Goal: Check status: Check status

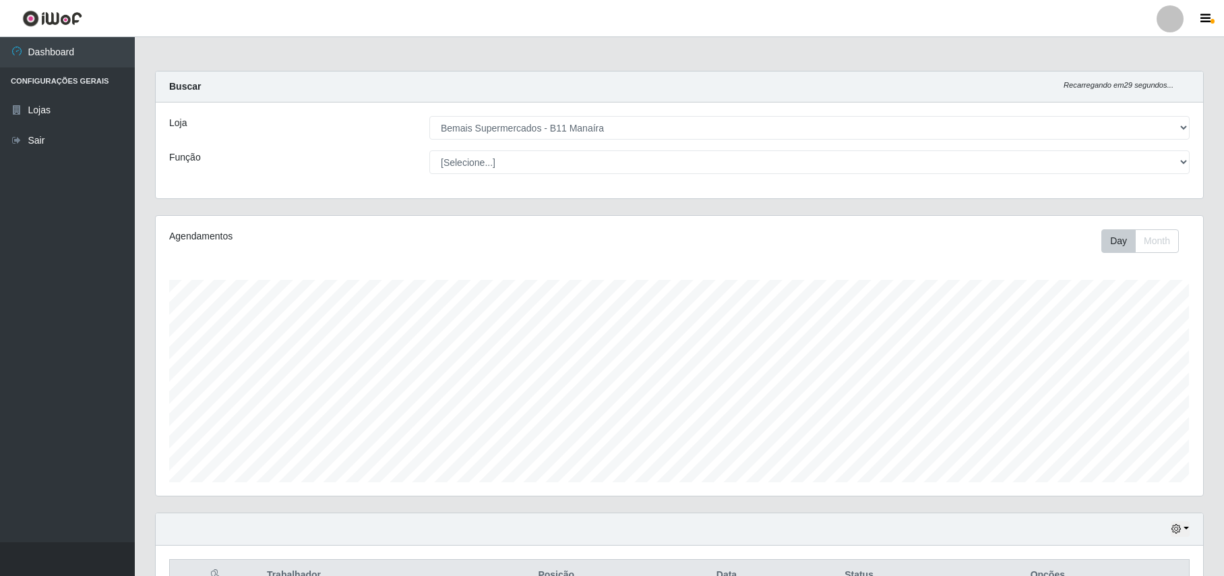
select select "409"
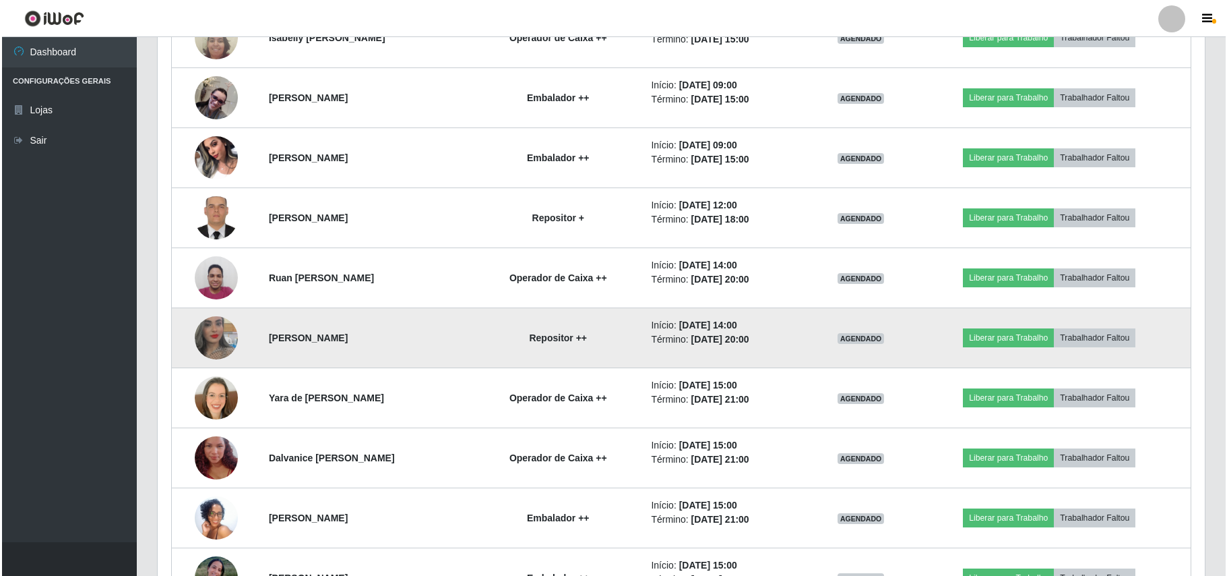
scroll to position [864, 0]
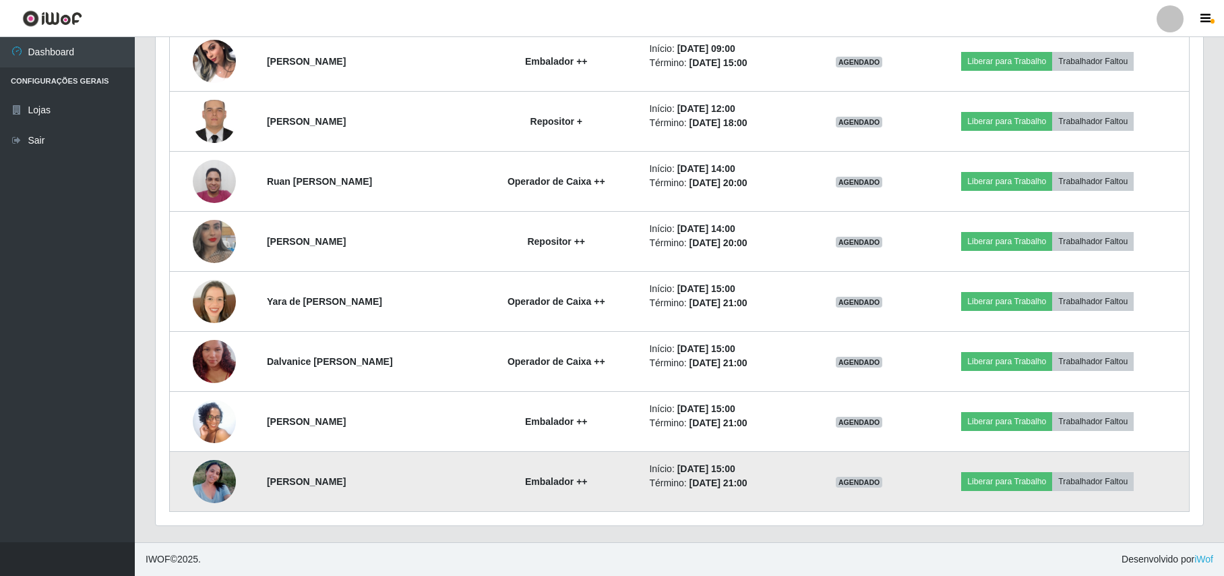
click at [216, 483] on img at bounding box center [214, 480] width 43 height 57
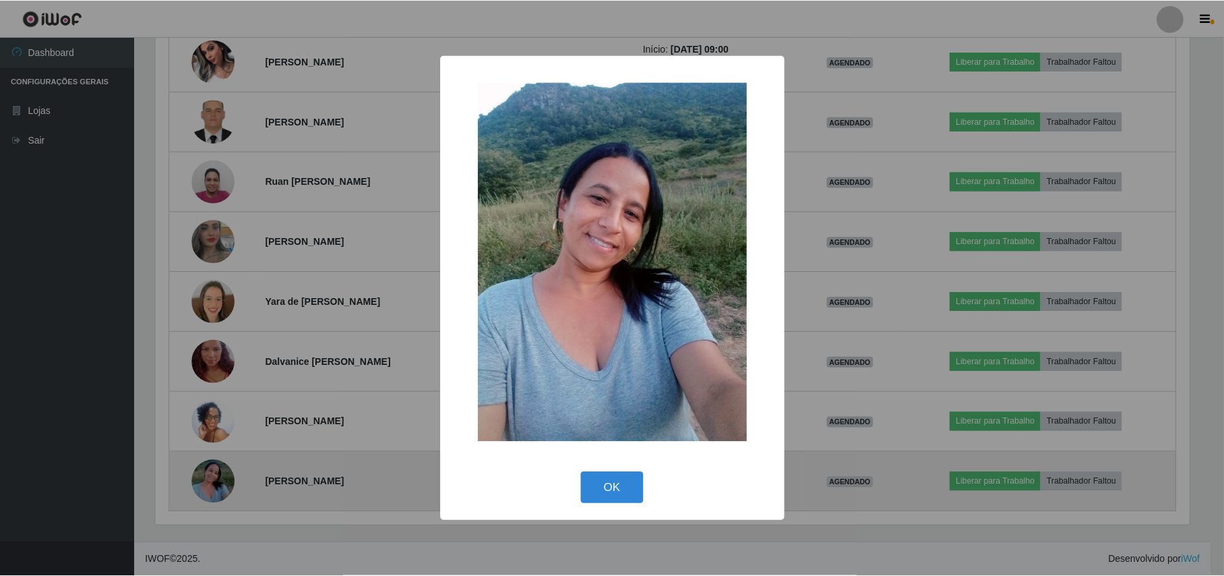
scroll to position [280, 1036]
click at [216, 483] on div "× OK Cancel" at bounding box center [613, 288] width 1227 height 576
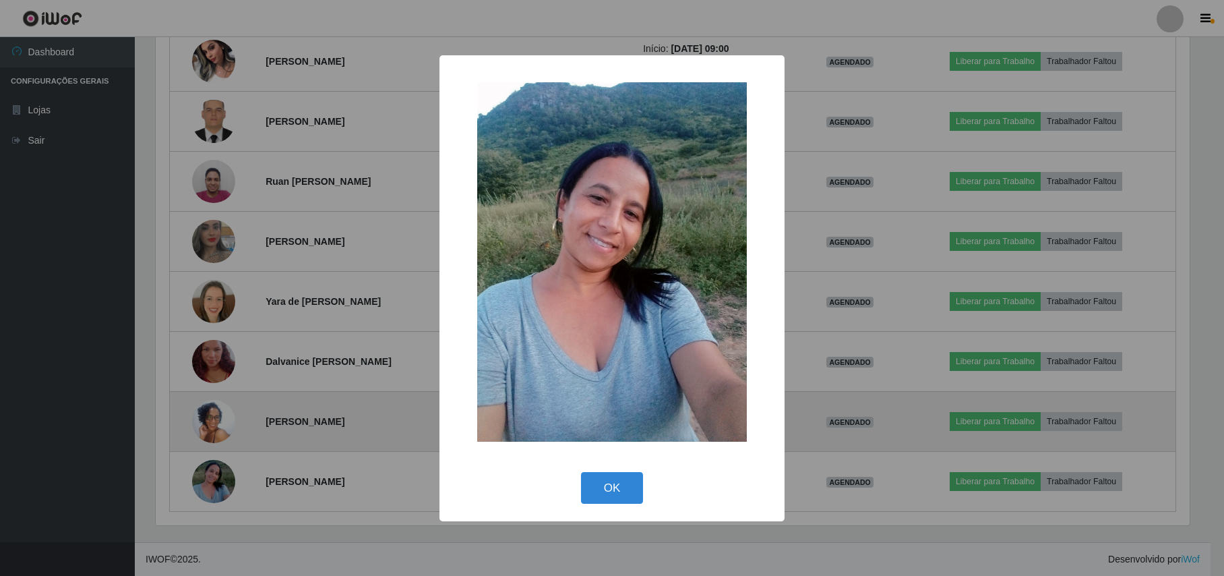
scroll to position [280, 1047]
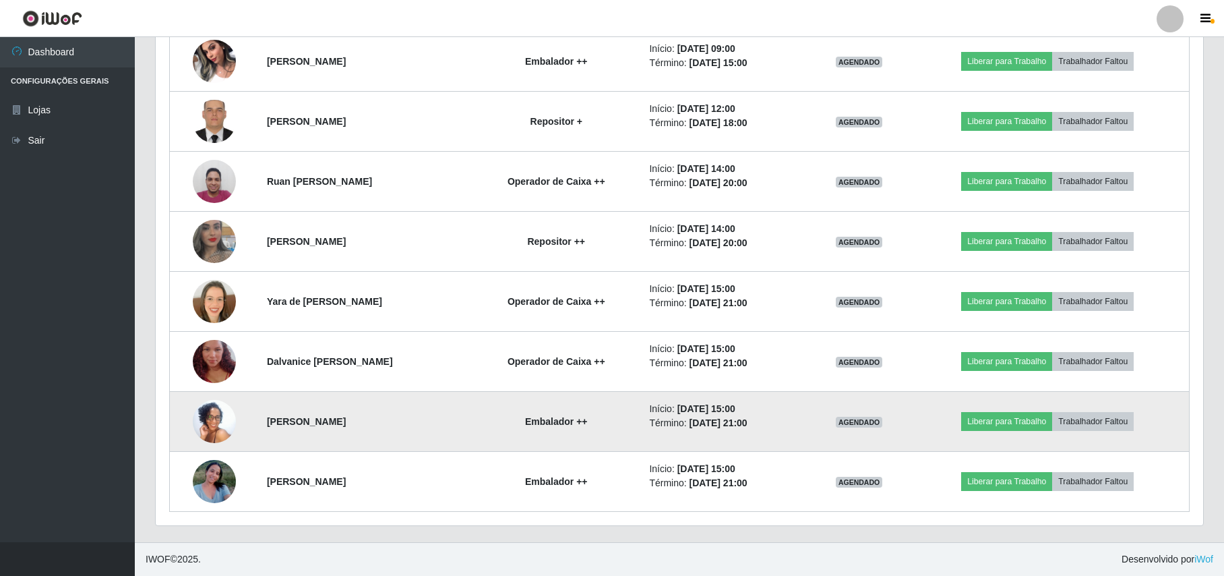
click at [205, 421] on img at bounding box center [214, 421] width 43 height 96
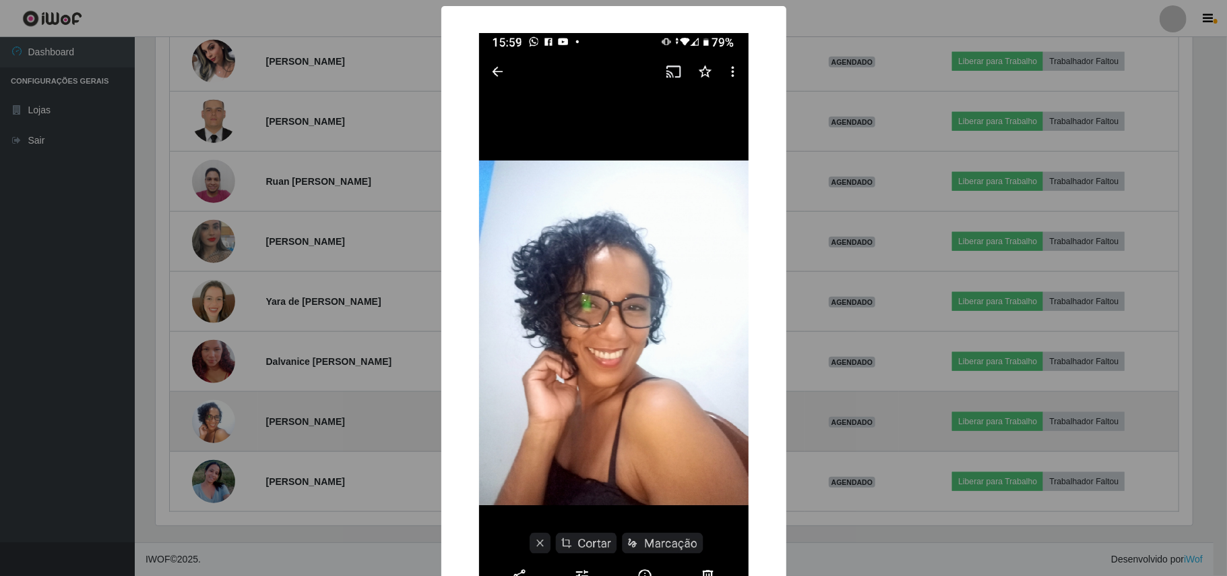
click at [205, 421] on div "× OK Cancel" at bounding box center [613, 288] width 1227 height 576
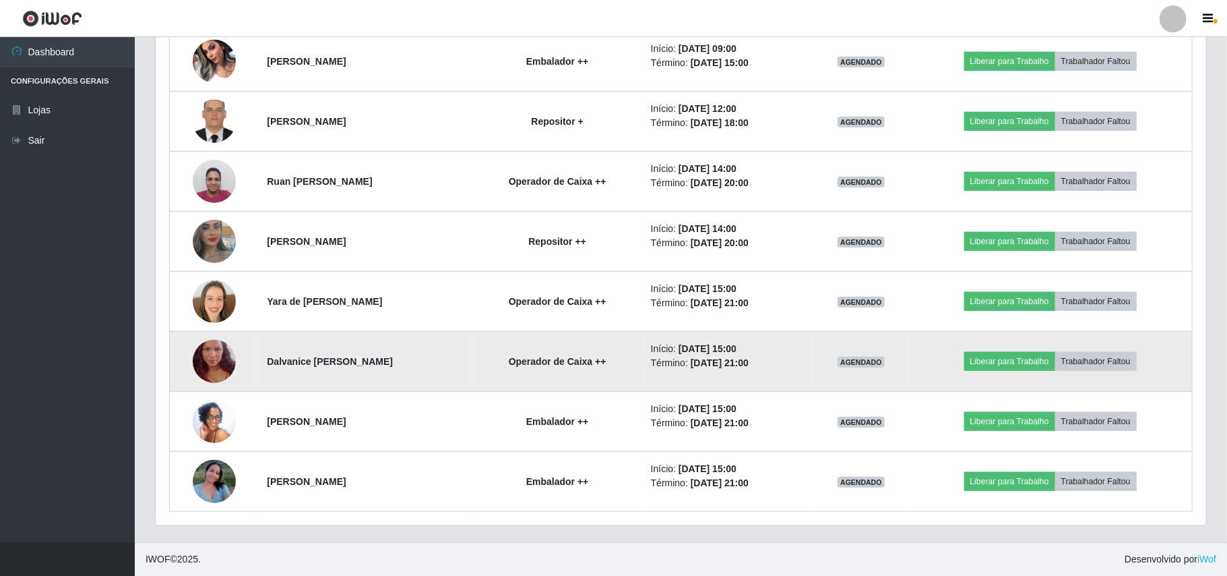
scroll to position [280, 1047]
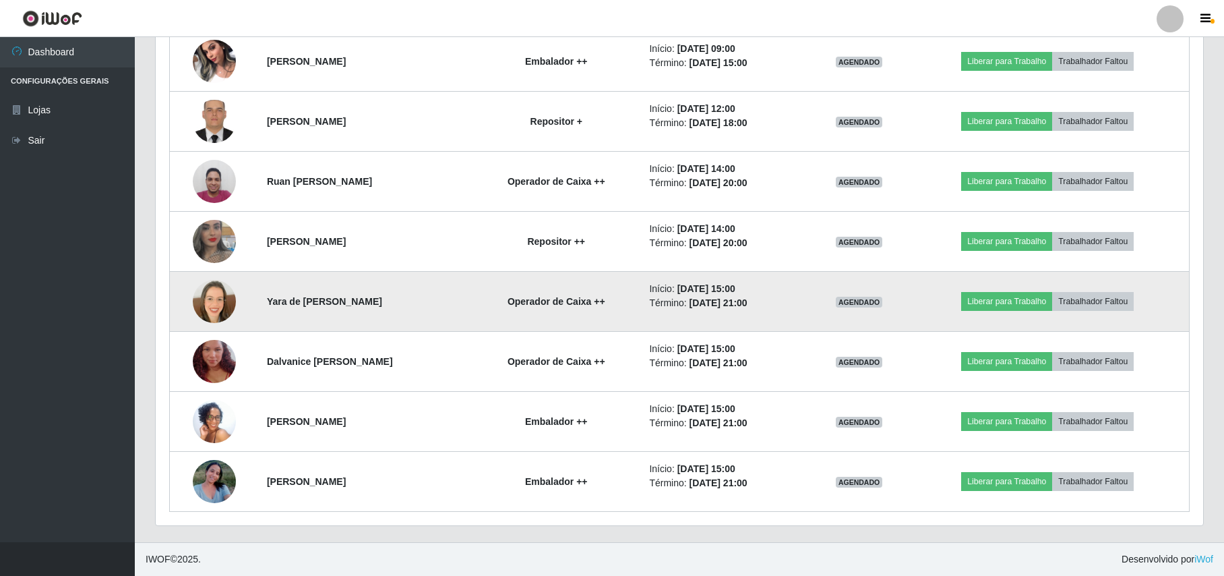
click at [220, 286] on img at bounding box center [214, 301] width 43 height 43
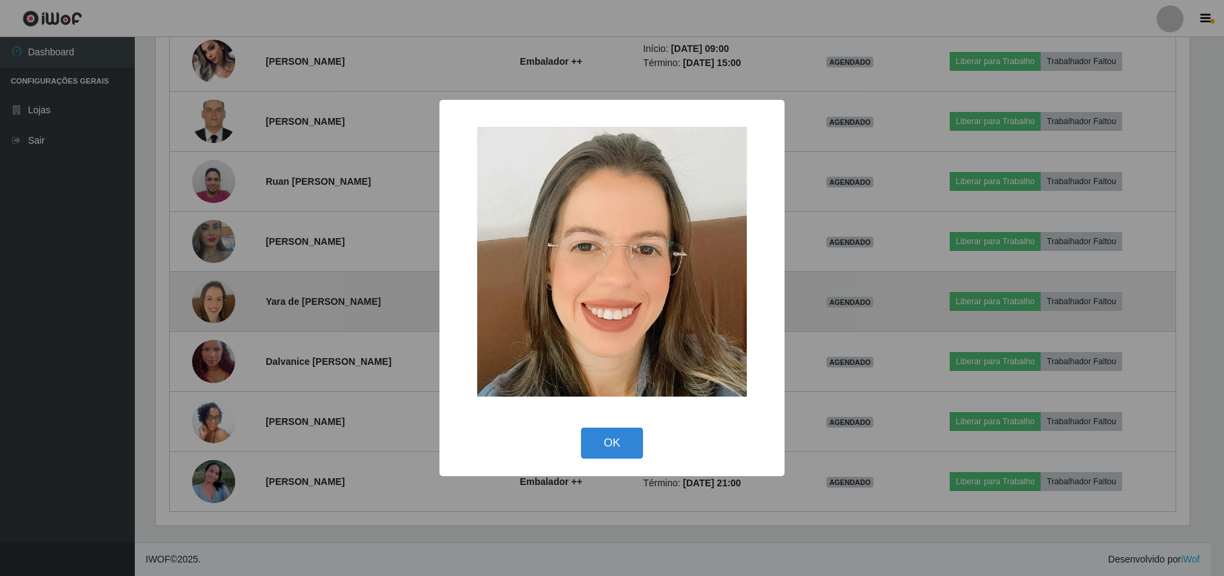
scroll to position [280, 1036]
click at [220, 286] on div "× OK Cancel" at bounding box center [613, 288] width 1227 height 576
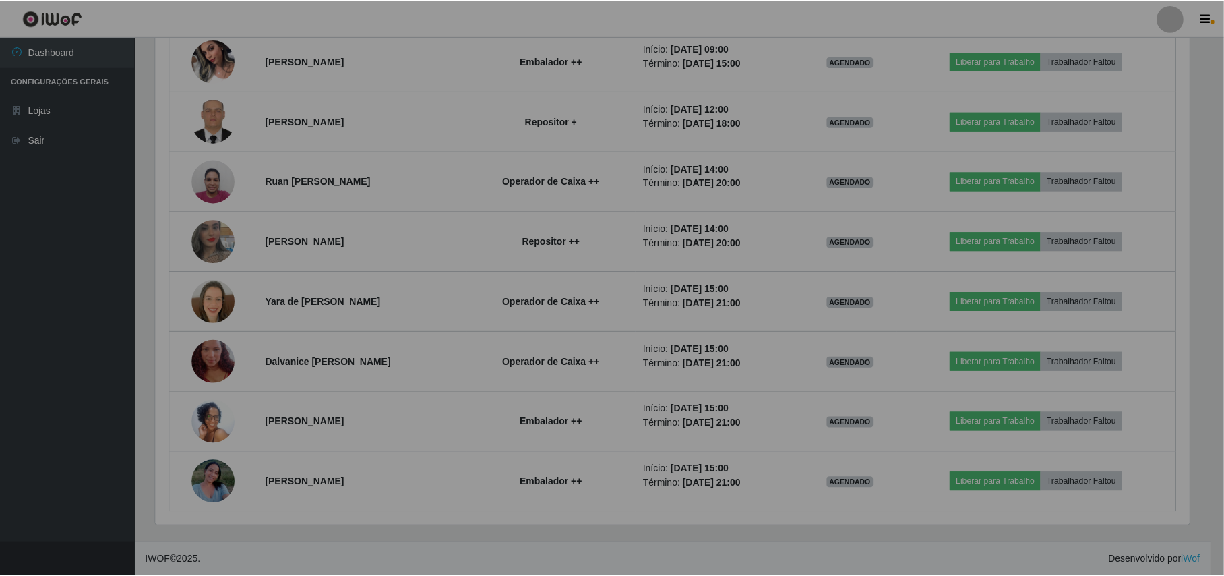
scroll to position [280, 1047]
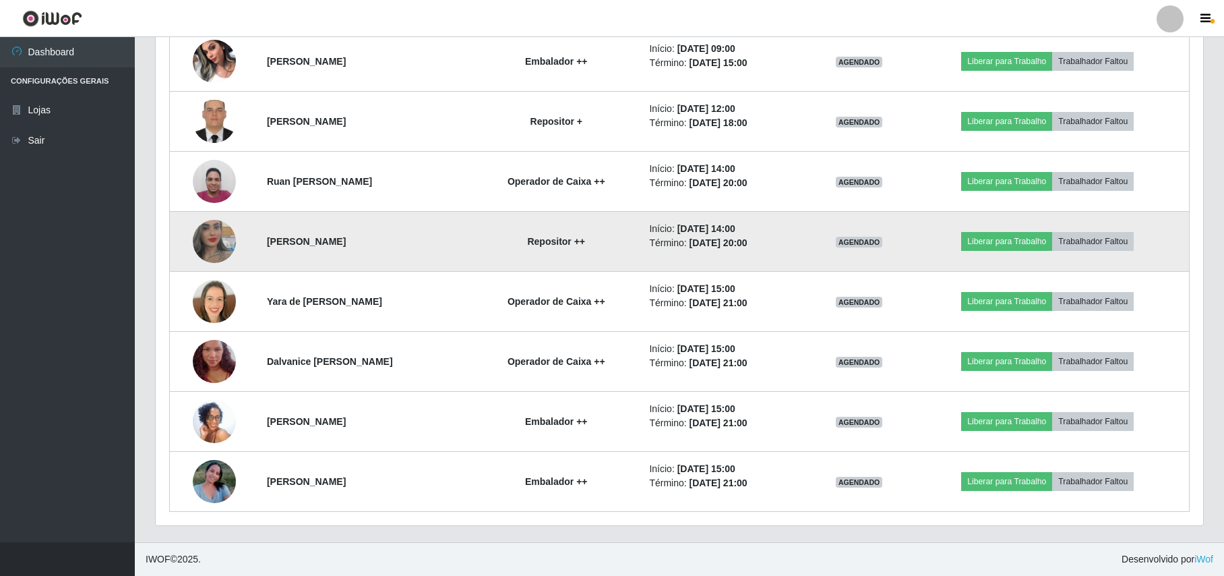
click at [197, 221] on td at bounding box center [214, 242] width 89 height 60
click at [214, 244] on img at bounding box center [214, 241] width 43 height 77
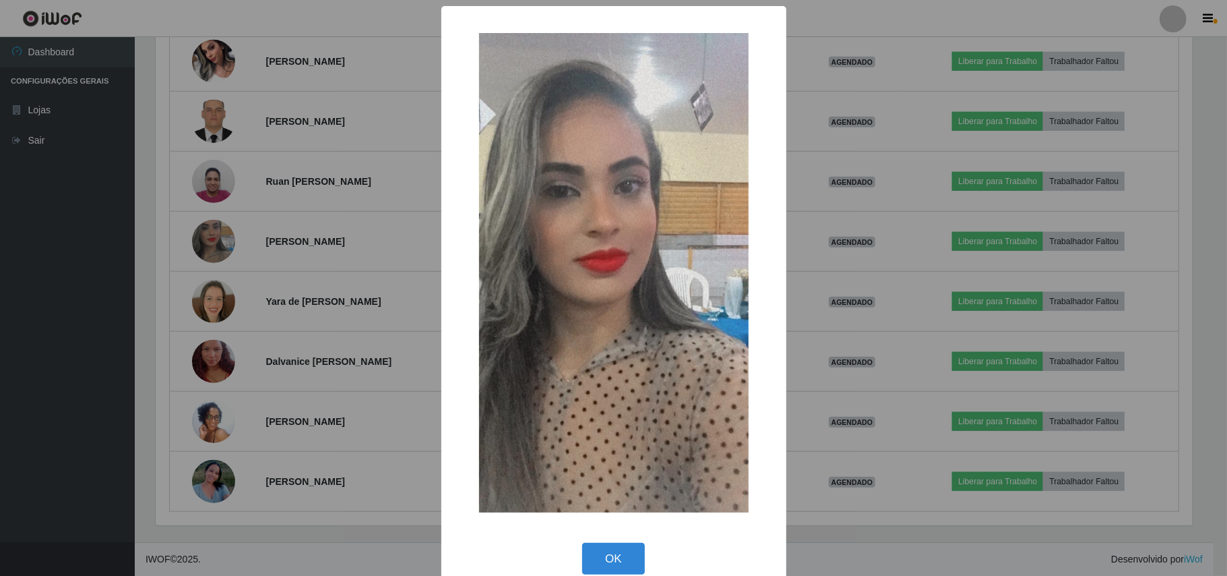
click at [217, 247] on div "× OK Cancel" at bounding box center [613, 288] width 1227 height 576
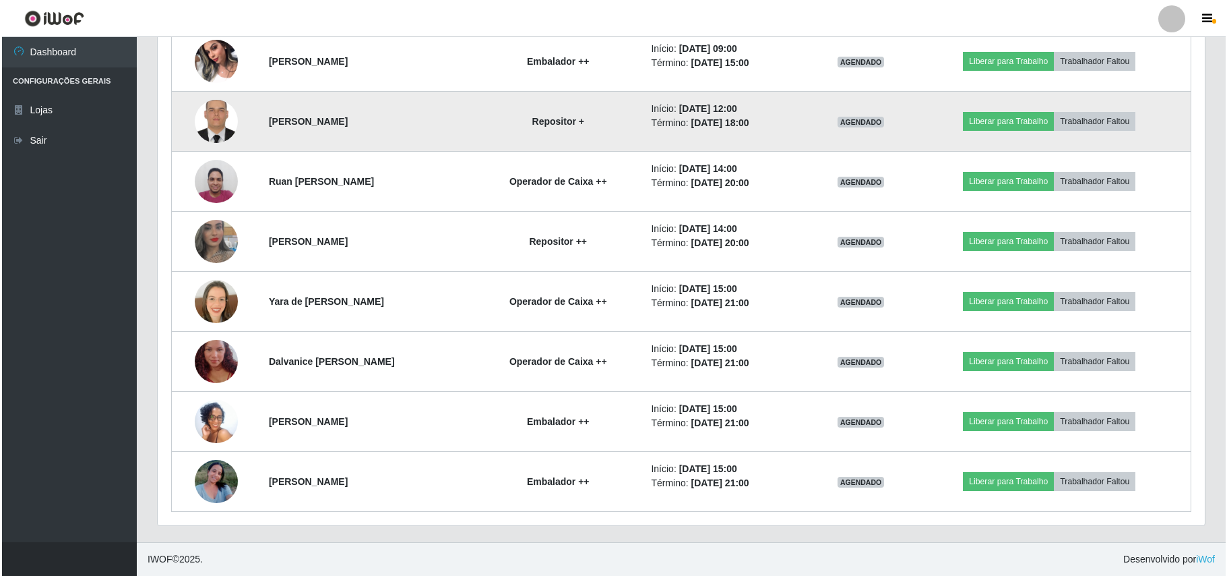
scroll to position [280, 1047]
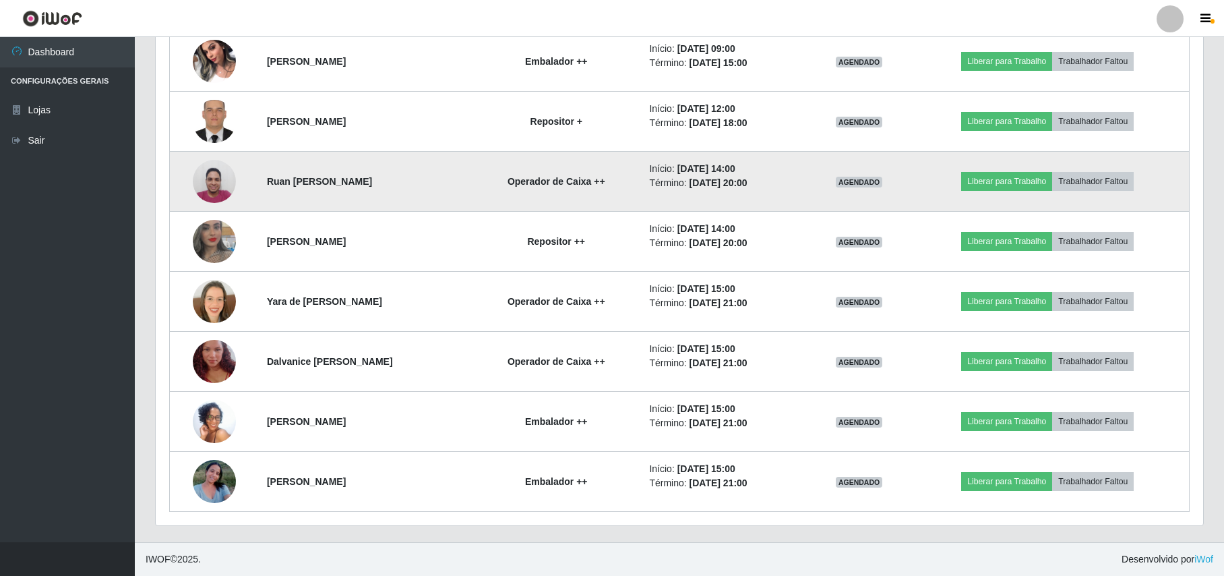
click at [203, 168] on img at bounding box center [214, 180] width 43 height 57
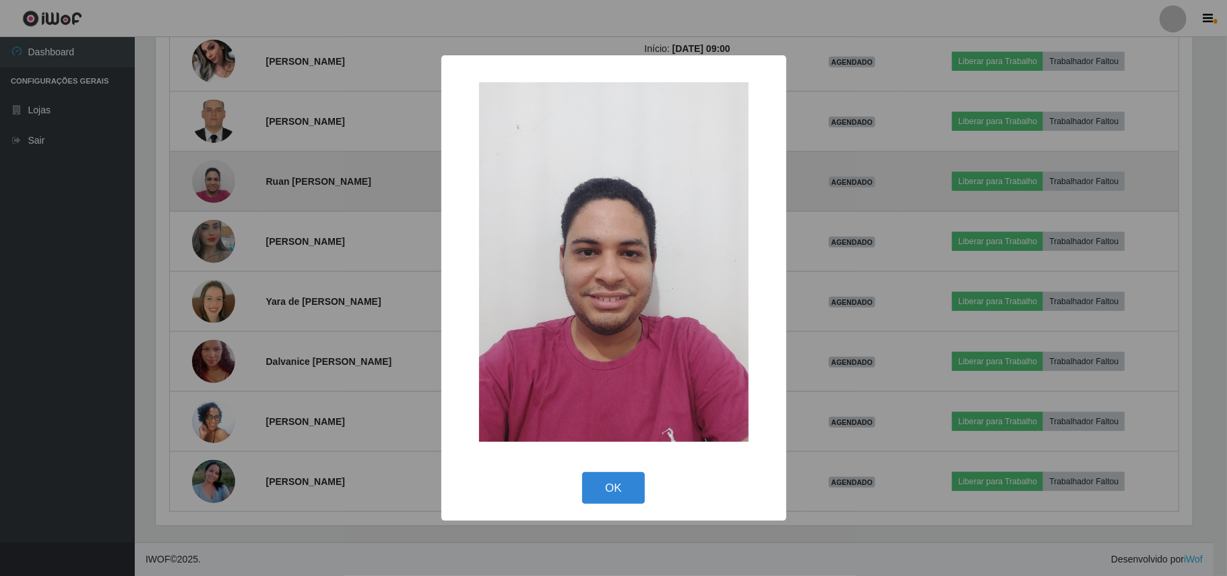
click at [203, 168] on div "× OK Cancel" at bounding box center [613, 288] width 1227 height 576
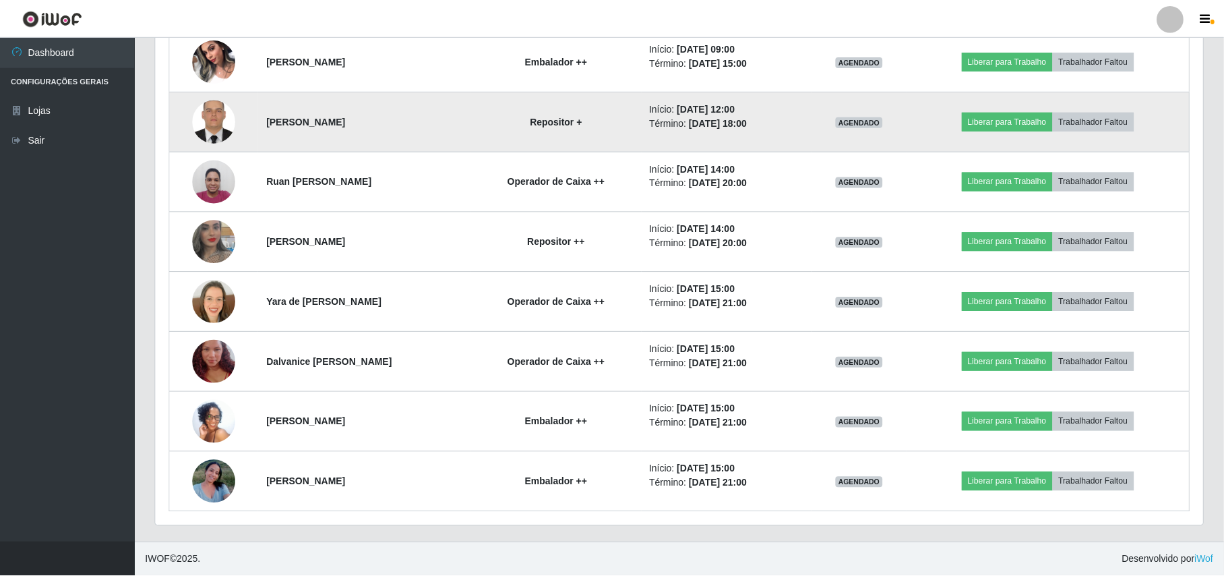
scroll to position [280, 1047]
click at [199, 116] on img at bounding box center [214, 121] width 43 height 57
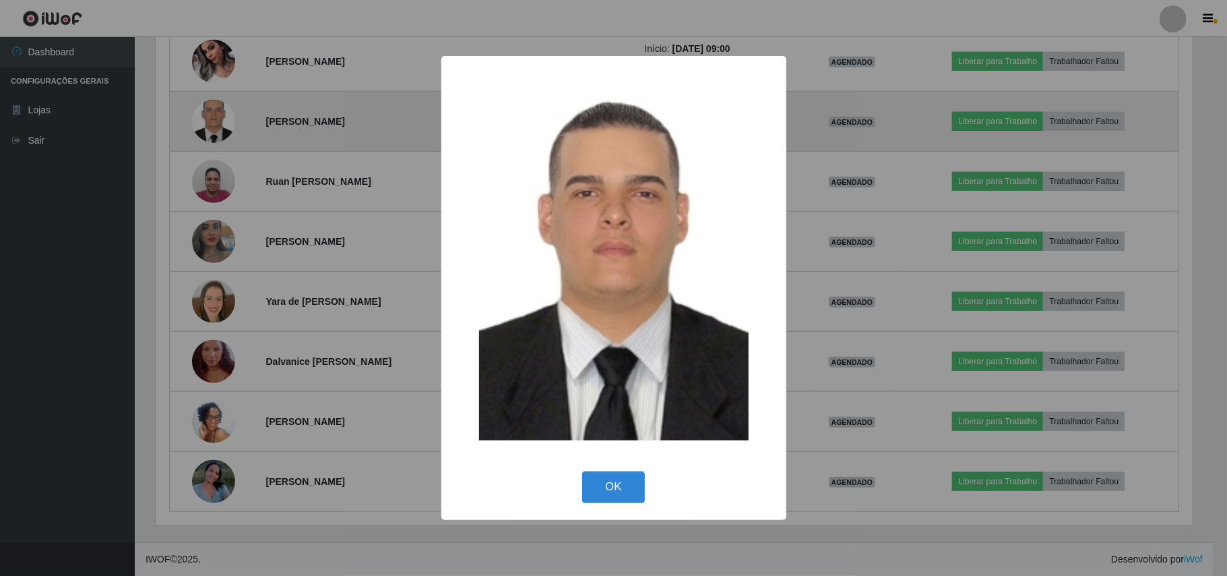
click at [199, 116] on div "× OK Cancel" at bounding box center [613, 288] width 1227 height 576
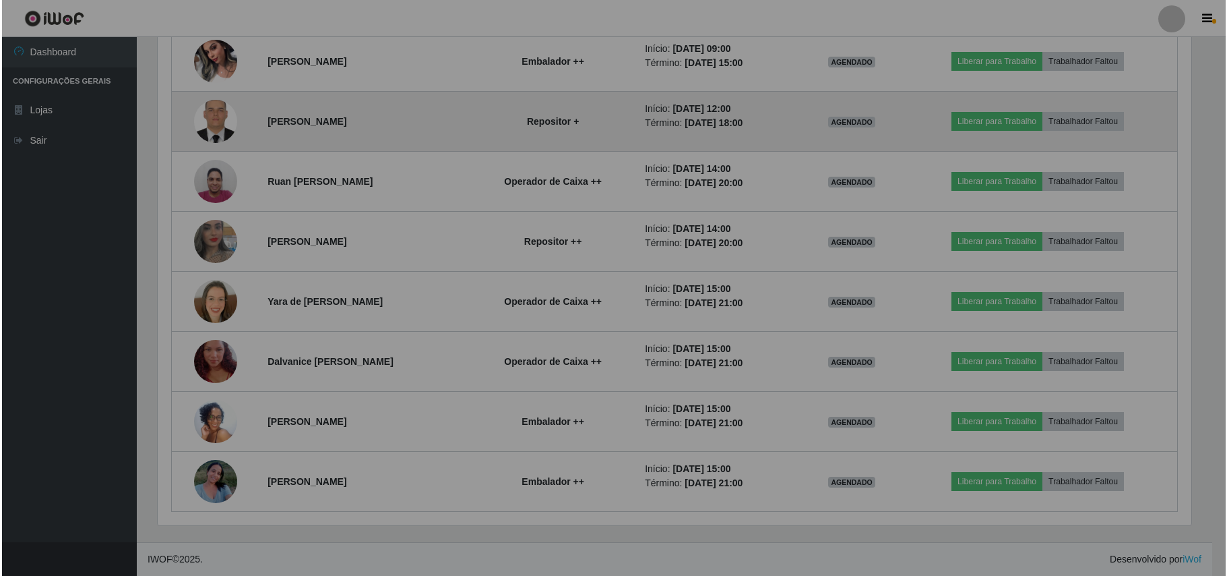
scroll to position [280, 1047]
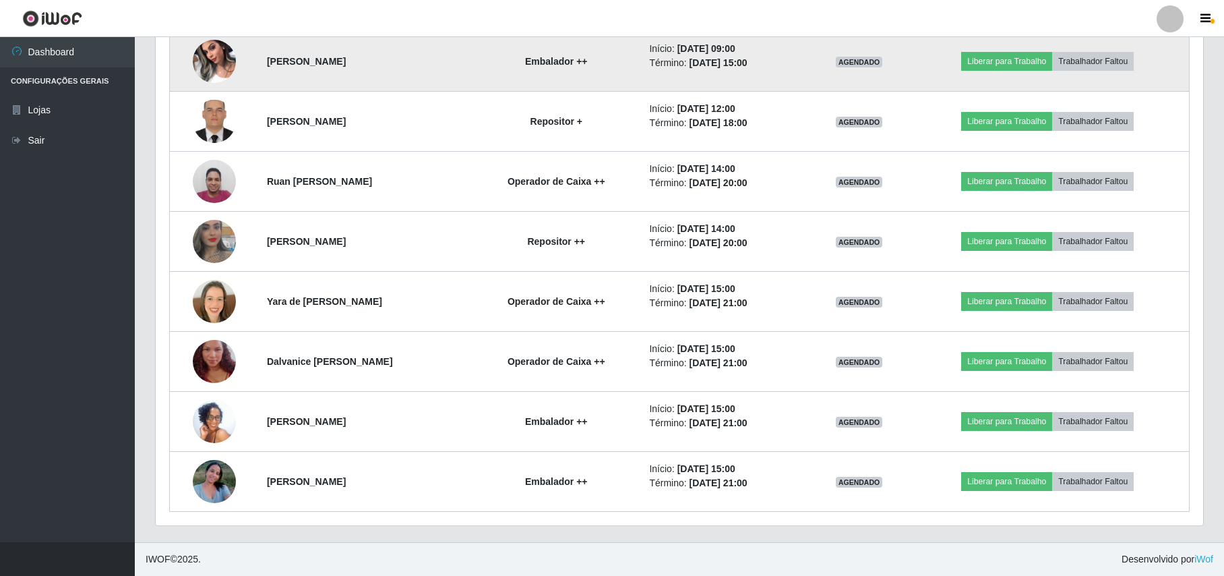
click at [201, 61] on img at bounding box center [214, 60] width 43 height 57
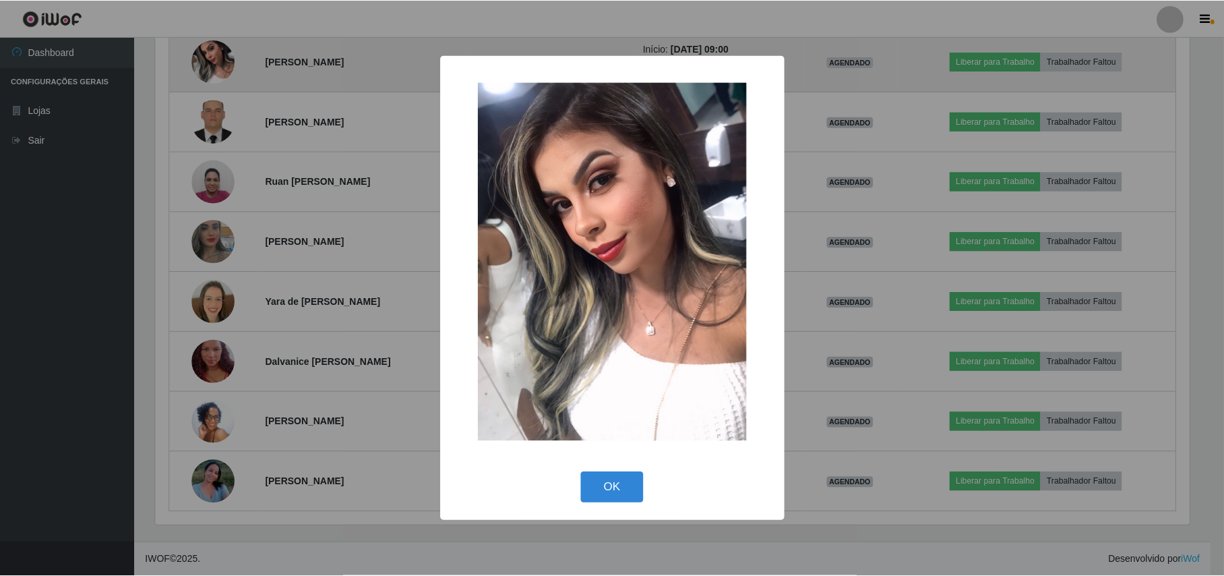
scroll to position [280, 1036]
click at [201, 61] on div "× OK Cancel" at bounding box center [613, 288] width 1227 height 576
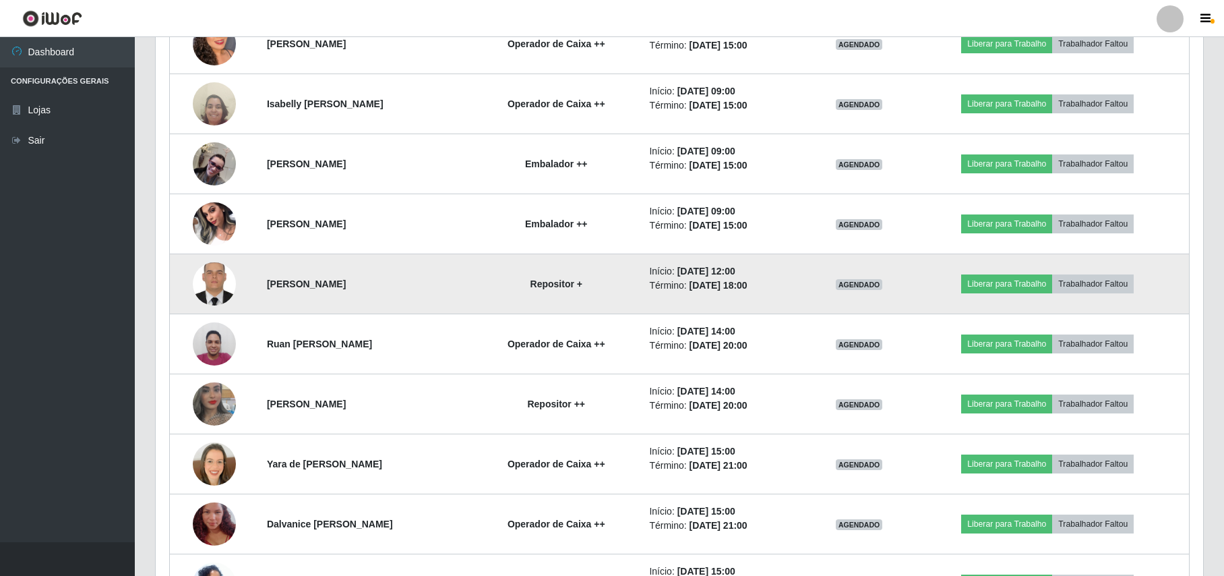
scroll to position [685, 0]
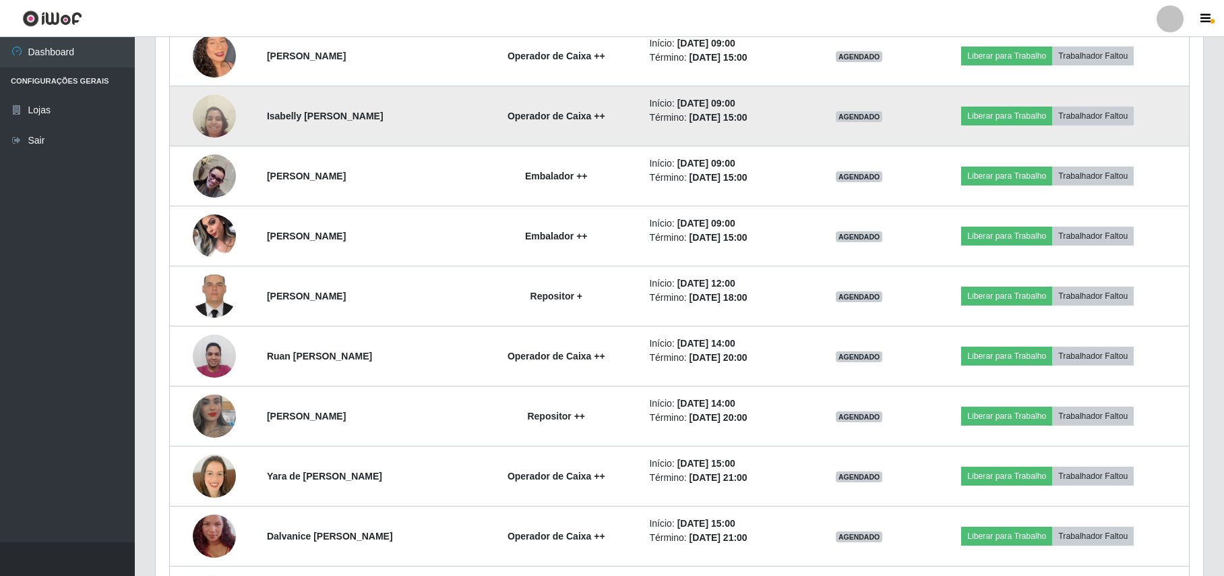
click at [214, 123] on img at bounding box center [214, 116] width 43 height 58
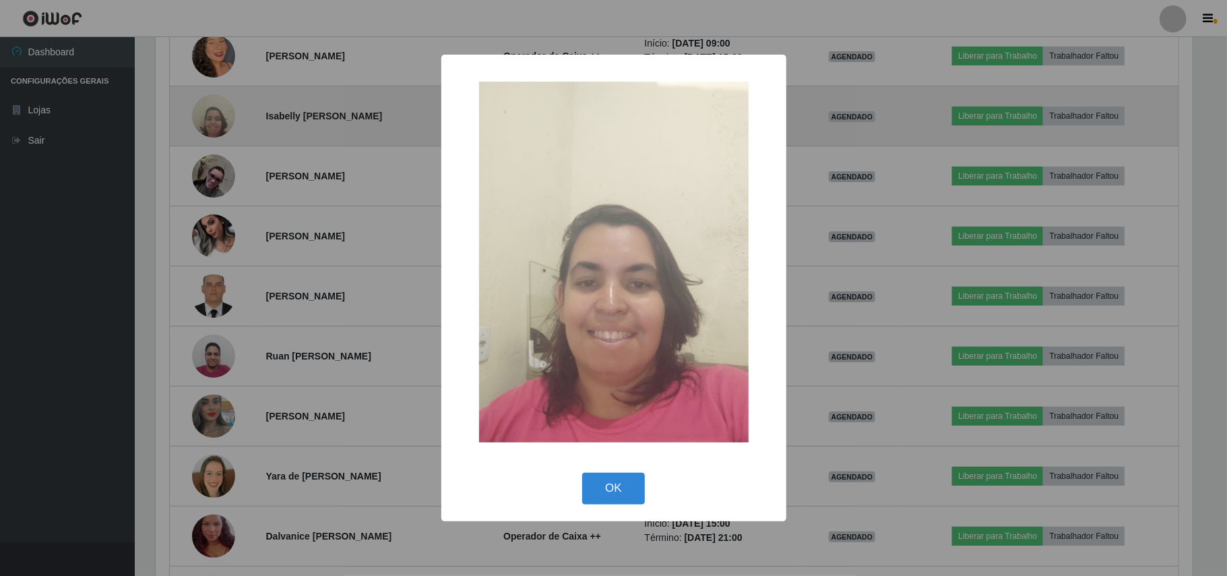
click at [214, 123] on div "× OK Cancel" at bounding box center [613, 288] width 1227 height 576
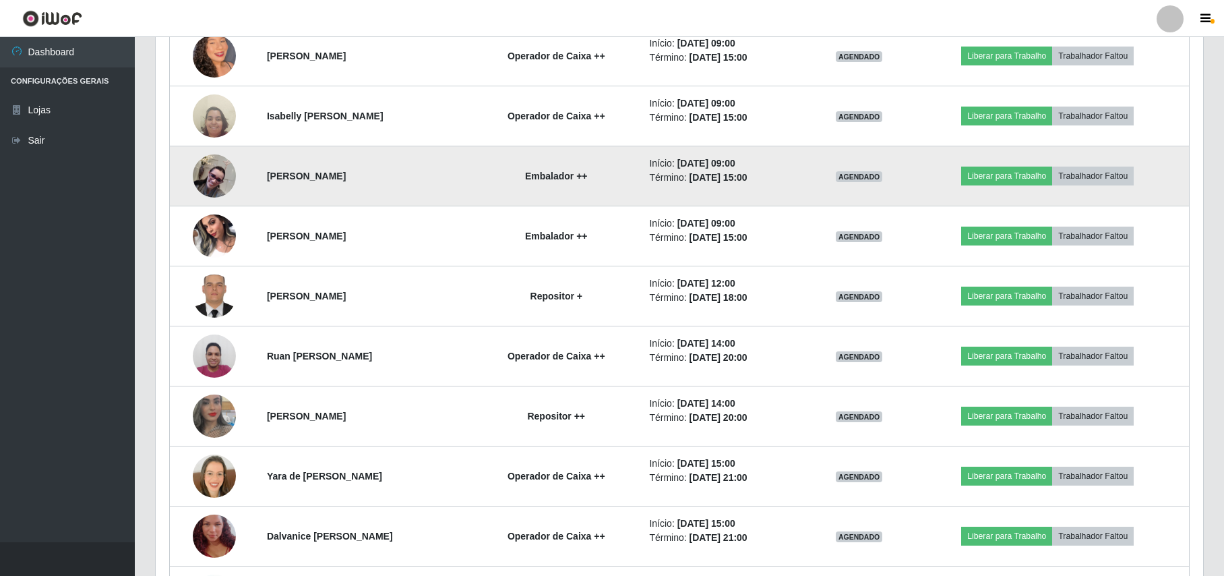
click at [206, 175] on img at bounding box center [214, 175] width 43 height 43
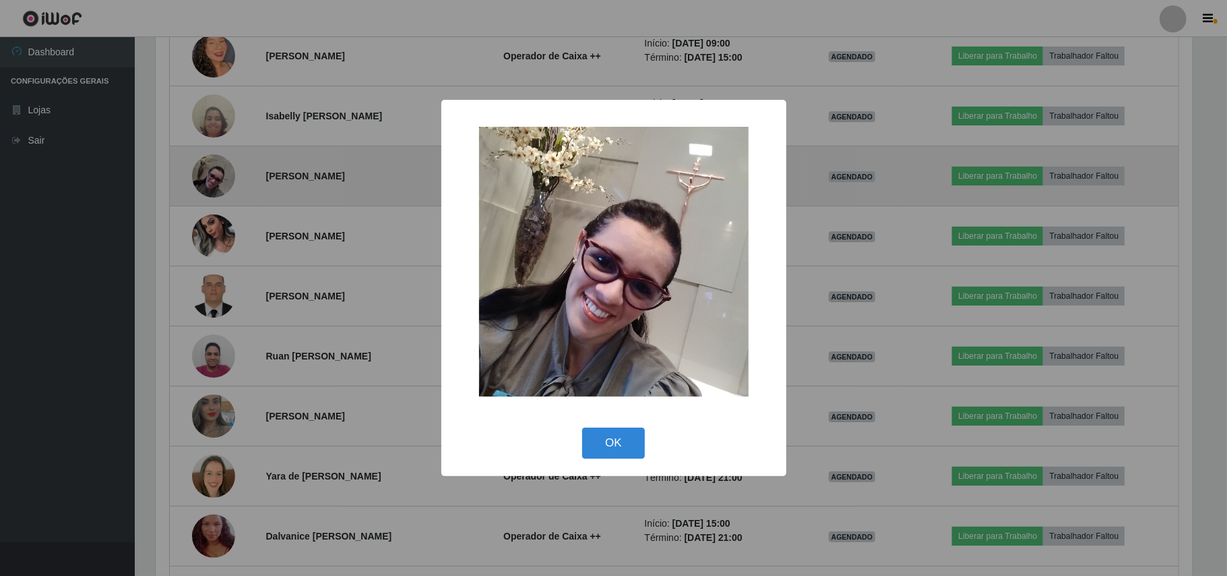
click at [206, 175] on div "× OK Cancel" at bounding box center [613, 288] width 1227 height 576
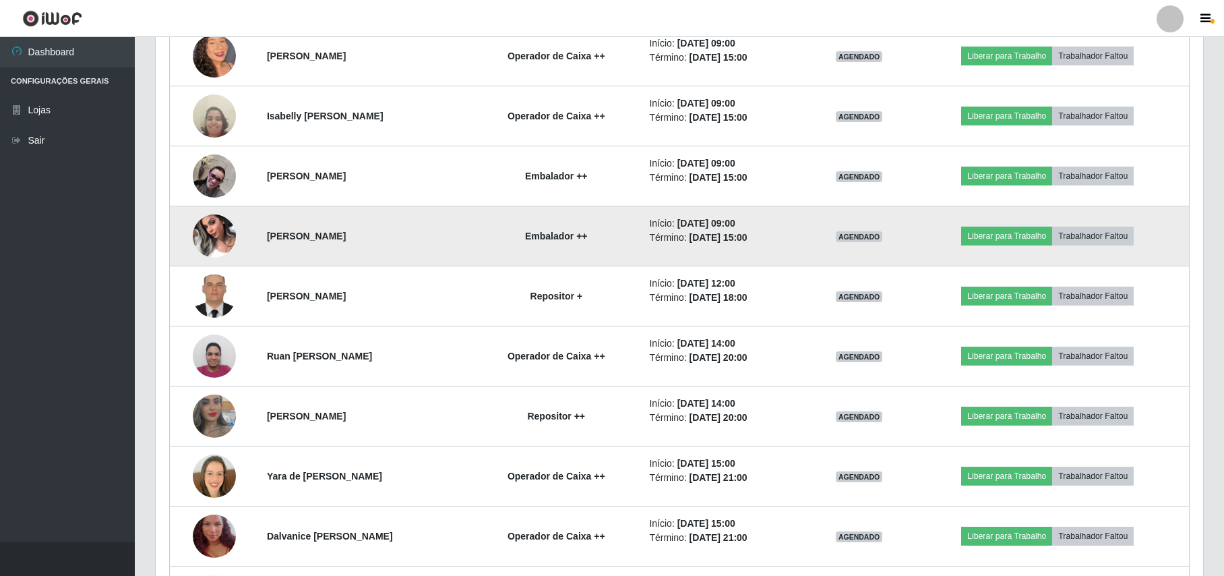
click at [204, 233] on img at bounding box center [214, 235] width 43 height 57
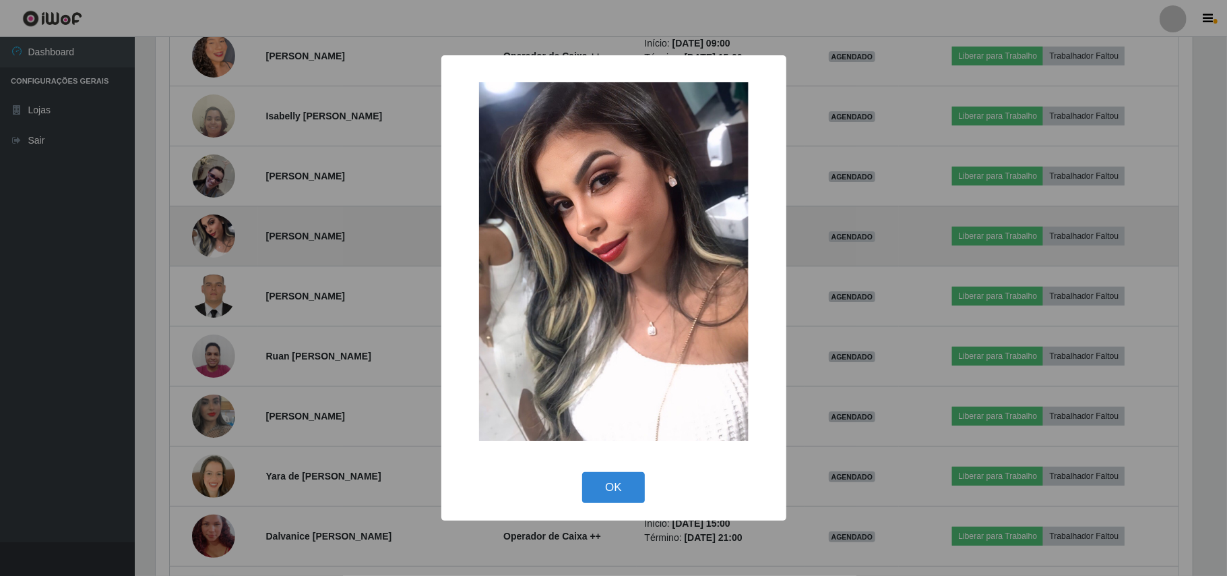
click at [204, 233] on div "× OK Cancel" at bounding box center [613, 288] width 1227 height 576
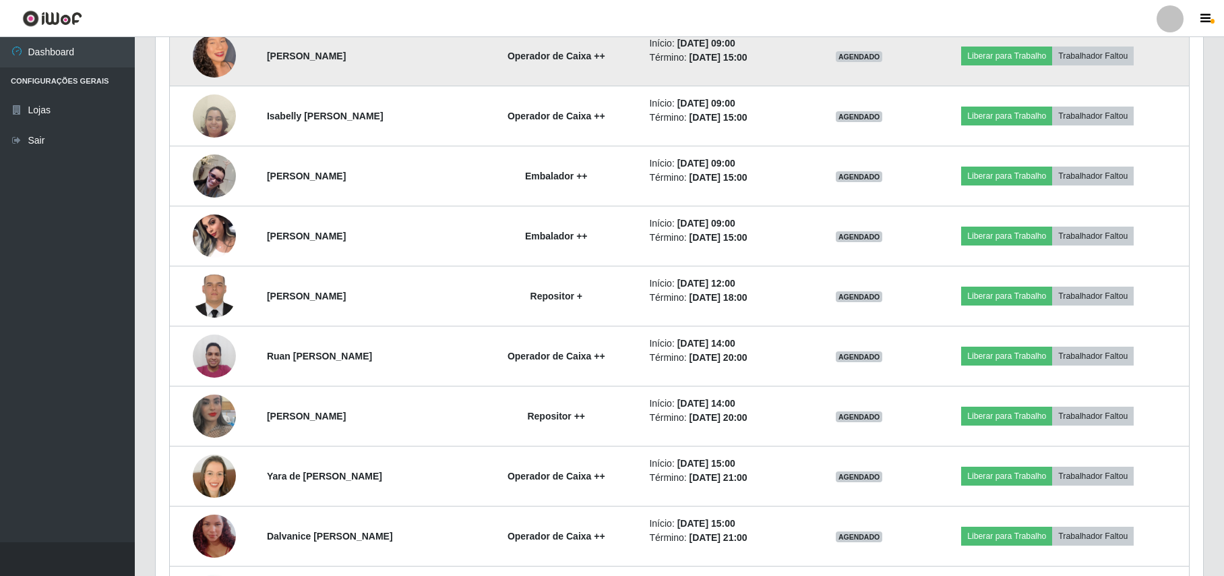
click at [211, 57] on img at bounding box center [214, 56] width 43 height 77
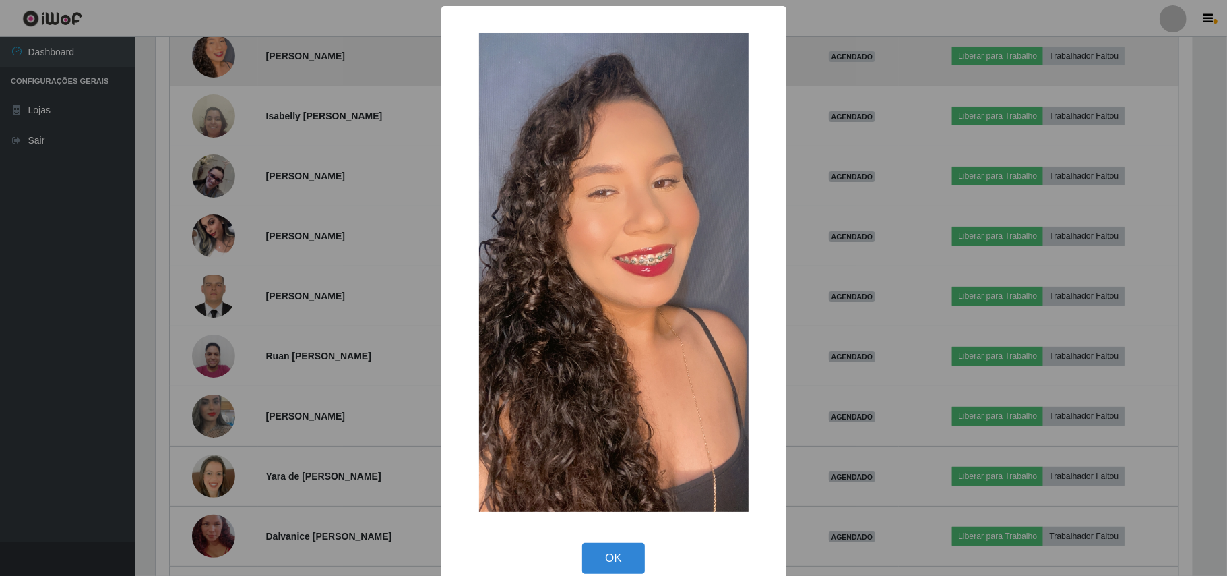
click at [211, 57] on div "× OK Cancel" at bounding box center [613, 288] width 1227 height 576
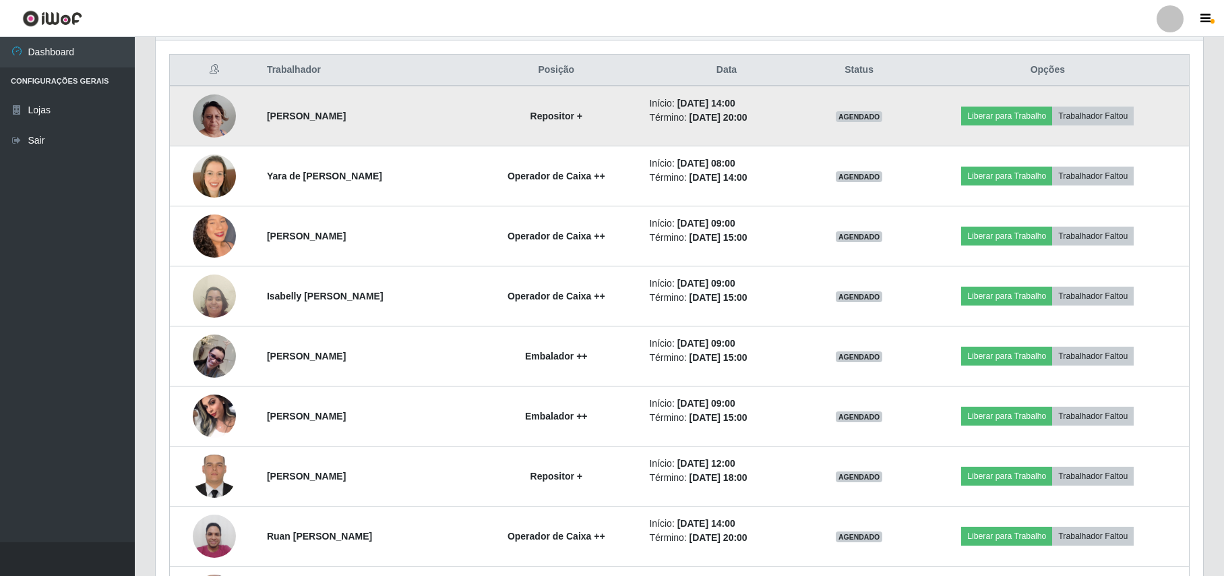
click at [219, 128] on img at bounding box center [214, 115] width 43 height 77
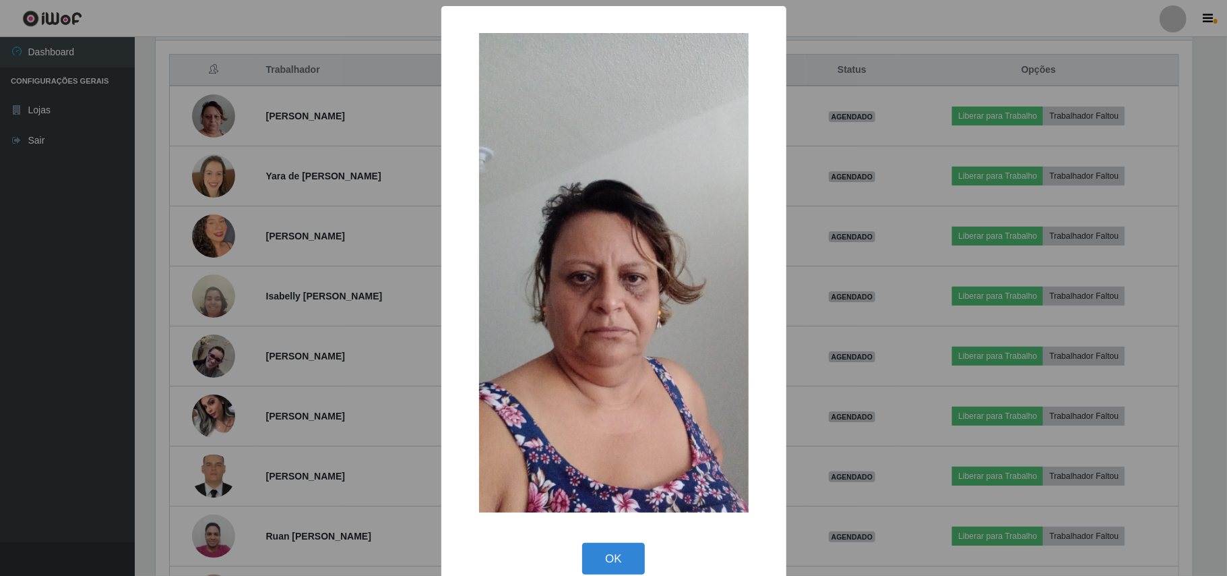
click at [218, 127] on div "× OK Cancel" at bounding box center [613, 288] width 1227 height 576
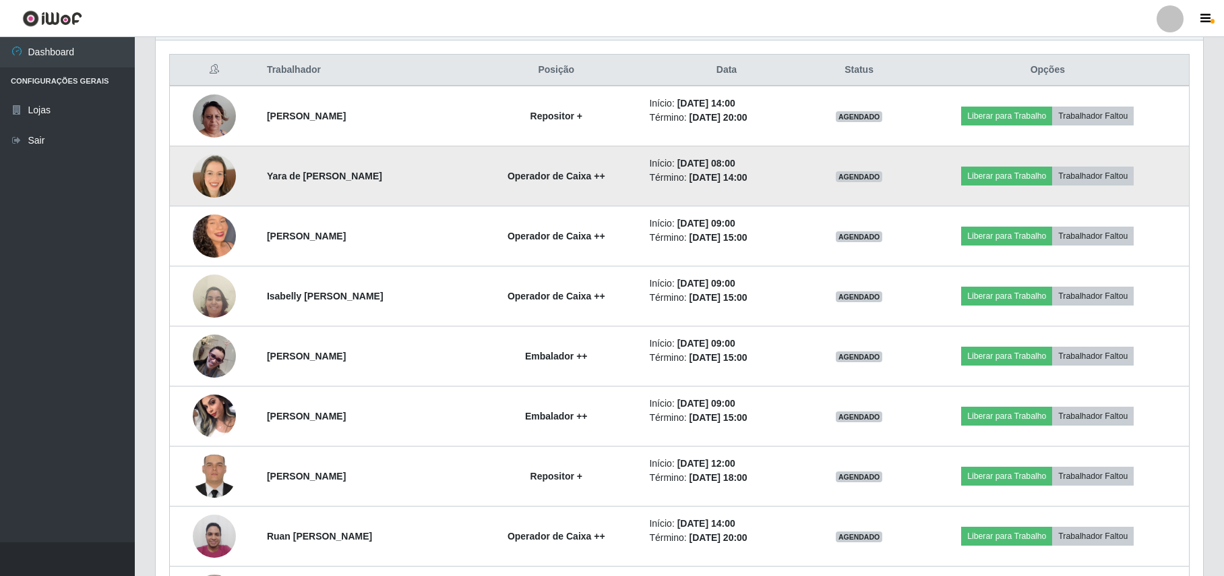
click at [211, 174] on img at bounding box center [214, 175] width 43 height 43
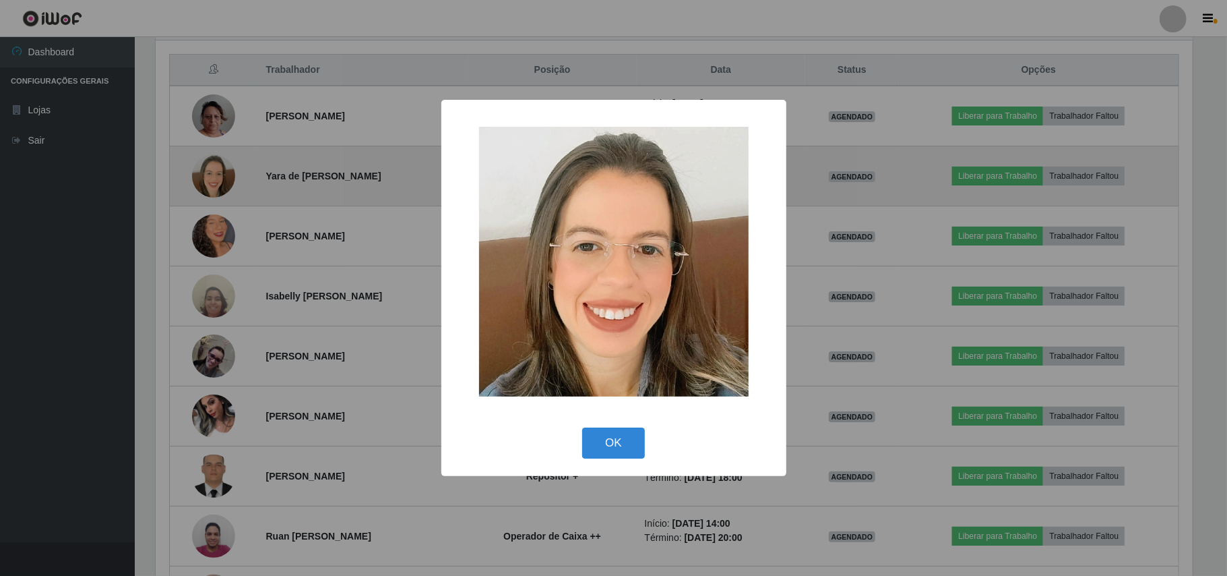
click at [211, 174] on div "× OK Cancel" at bounding box center [613, 288] width 1227 height 576
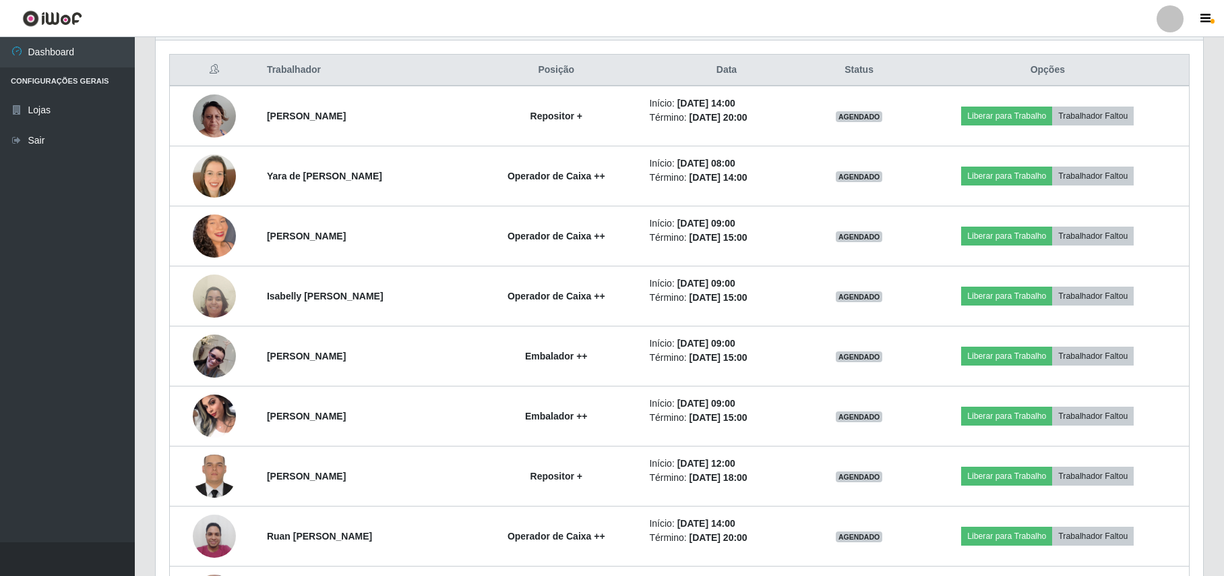
click at [145, 346] on div "Hoje 1 dia 3 dias 1 Semana Não encerrados Trabalhador Posição Data Status Opçõe…" at bounding box center [679, 451] width 1069 height 889
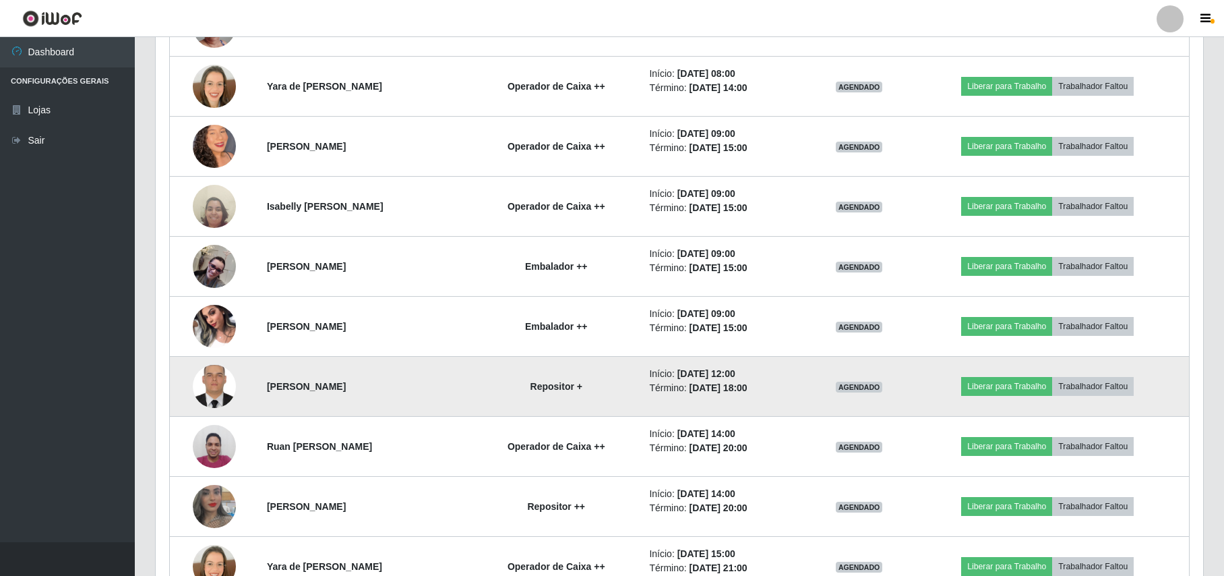
click at [218, 402] on img at bounding box center [214, 386] width 43 height 57
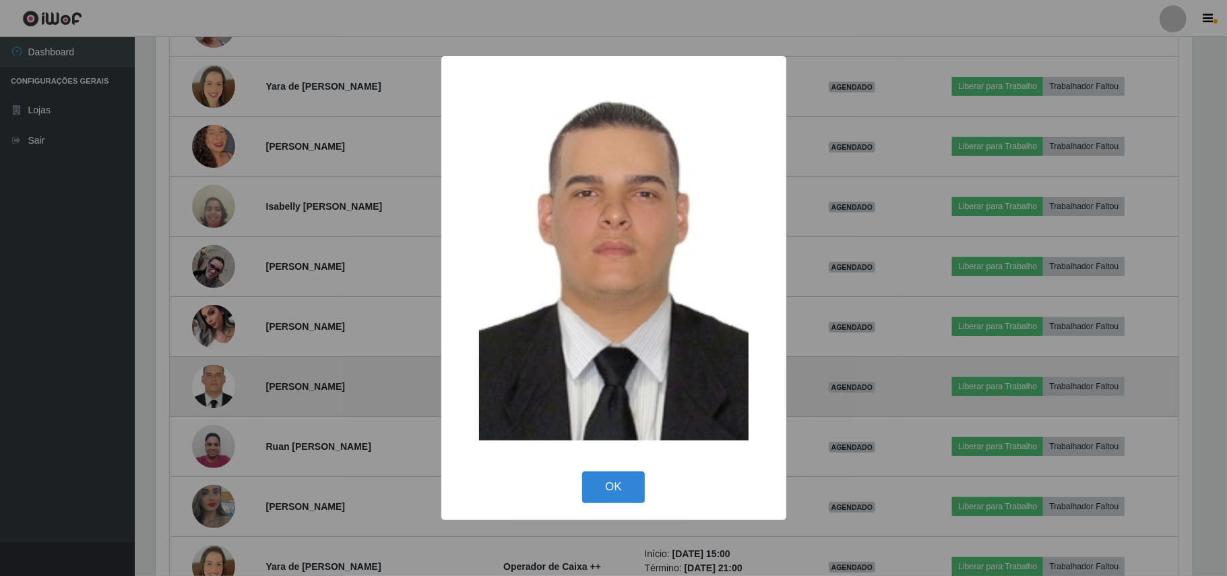
click at [218, 402] on div "× OK Cancel" at bounding box center [613, 288] width 1227 height 576
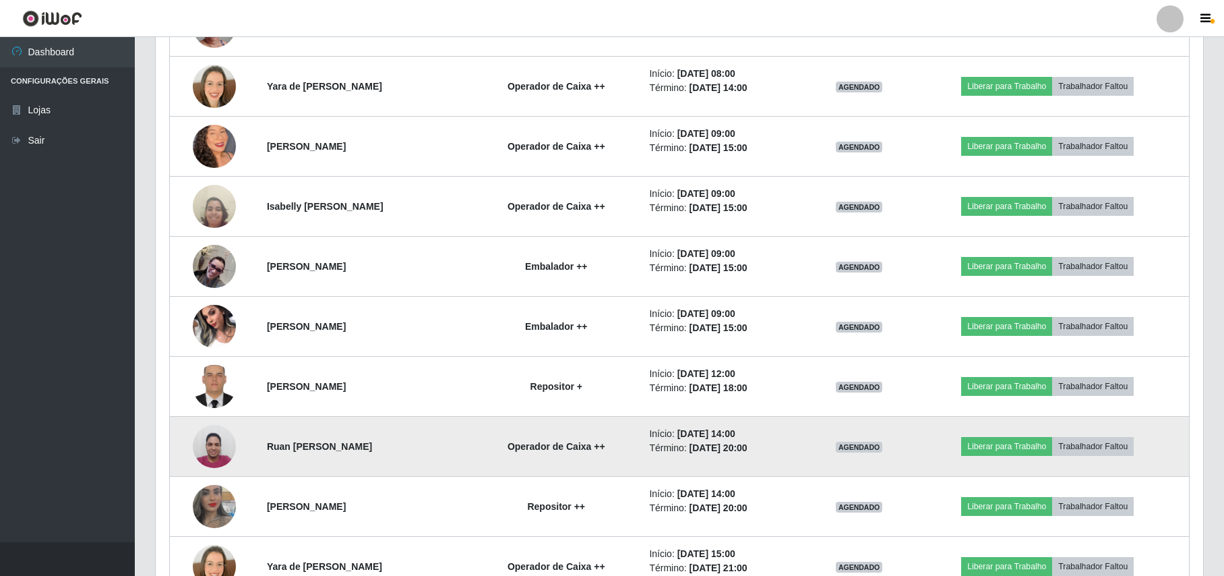
click at [194, 445] on img at bounding box center [214, 445] width 43 height 57
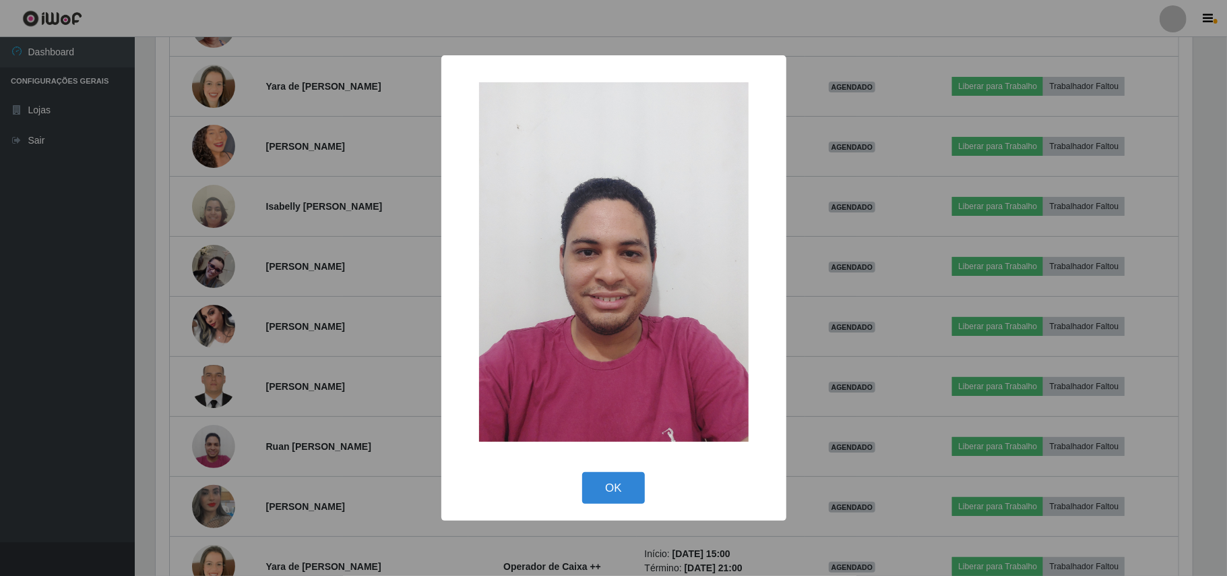
click at [202, 452] on div "× OK Cancel" at bounding box center [613, 288] width 1227 height 576
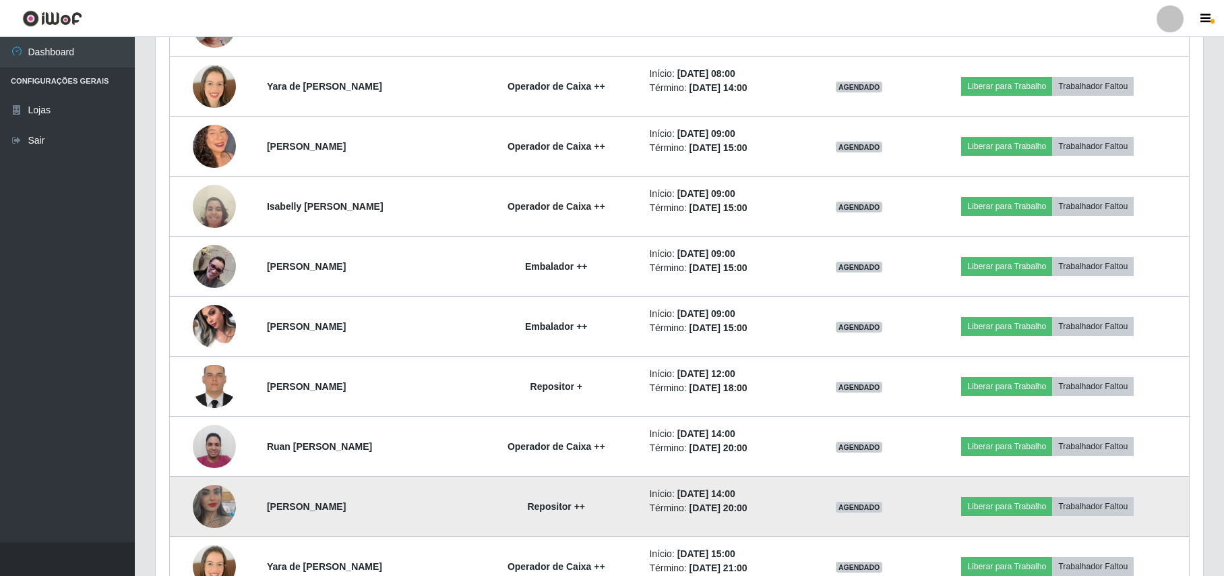
click at [198, 522] on img at bounding box center [214, 506] width 43 height 77
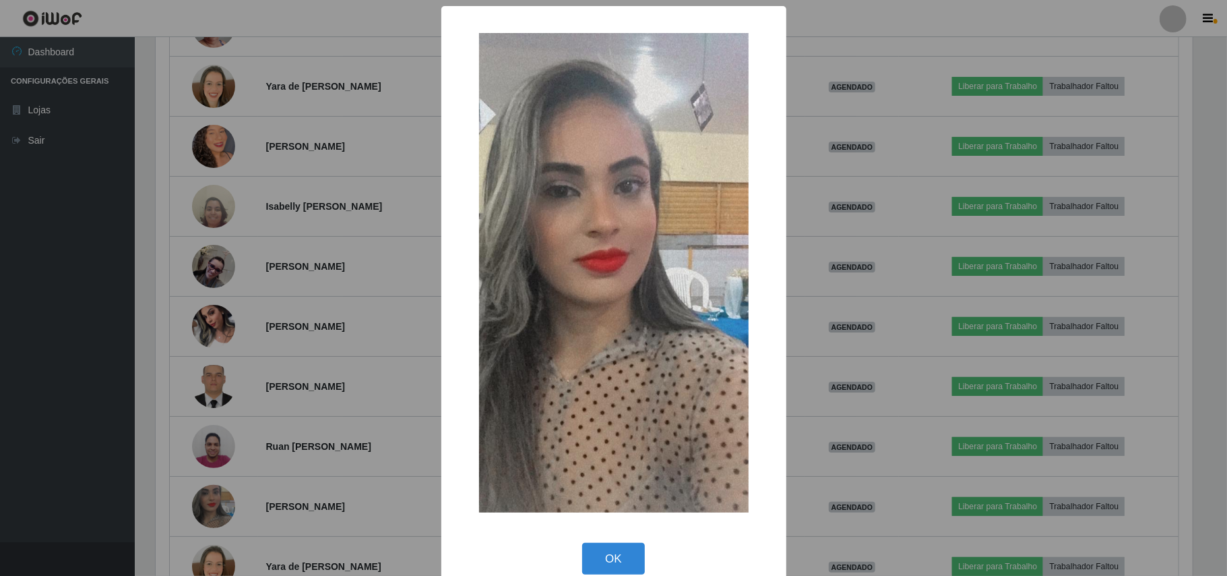
click at [209, 505] on div "× OK Cancel" at bounding box center [613, 288] width 1227 height 576
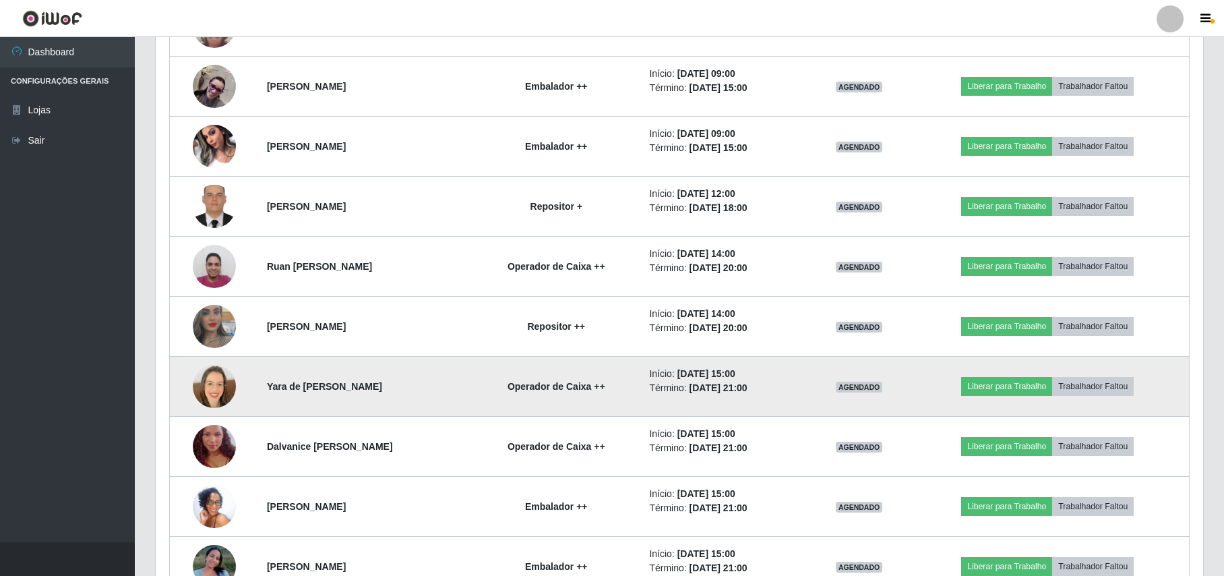
click at [205, 394] on img at bounding box center [214, 386] width 43 height 43
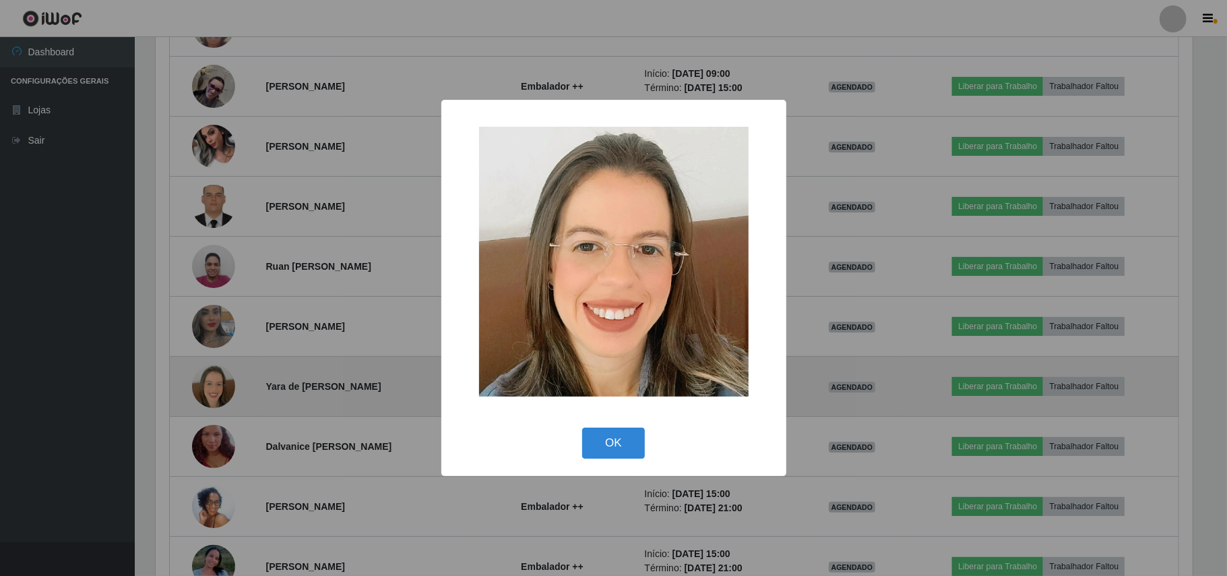
click at [205, 394] on div "× OK Cancel" at bounding box center [613, 288] width 1227 height 576
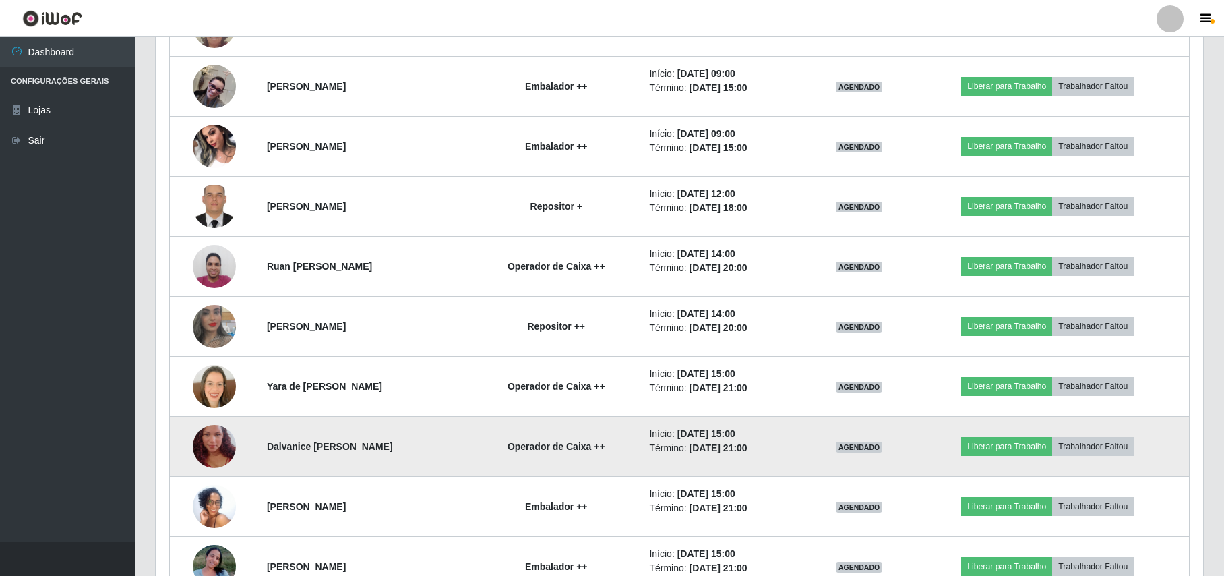
click at [202, 439] on img at bounding box center [214, 446] width 43 height 77
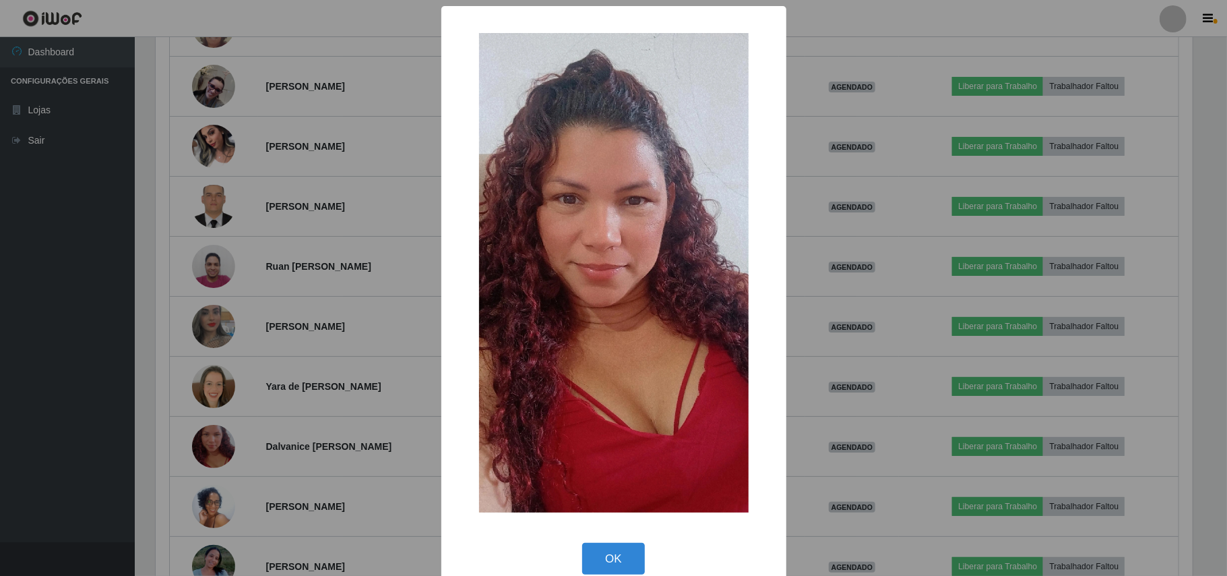
click at [202, 443] on div "× OK Cancel" at bounding box center [613, 288] width 1227 height 576
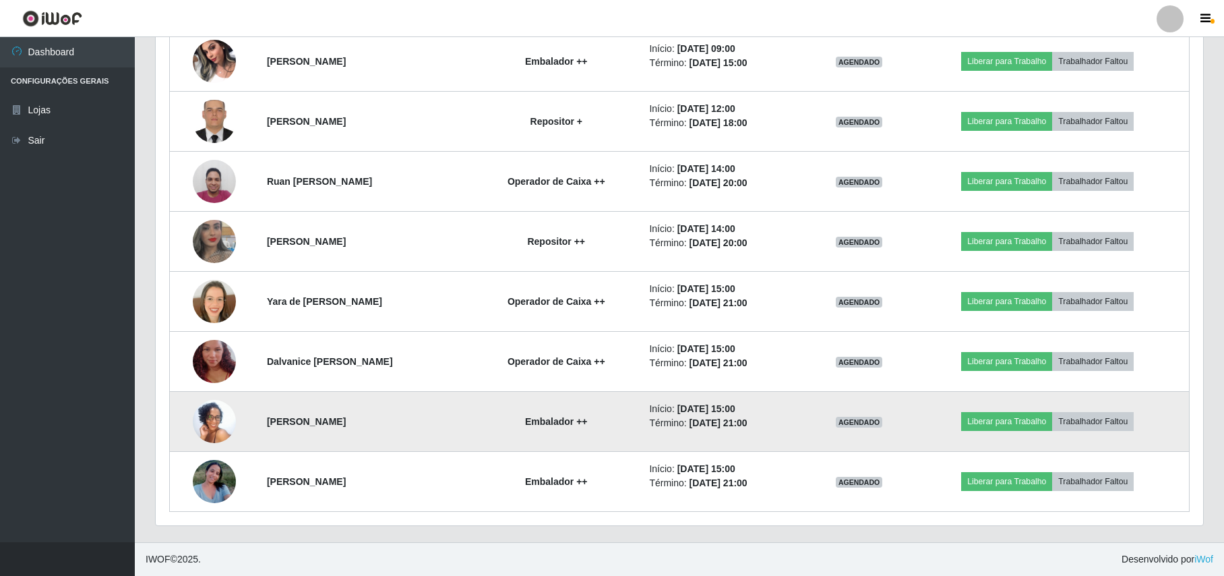
click at [199, 438] on img at bounding box center [214, 421] width 43 height 96
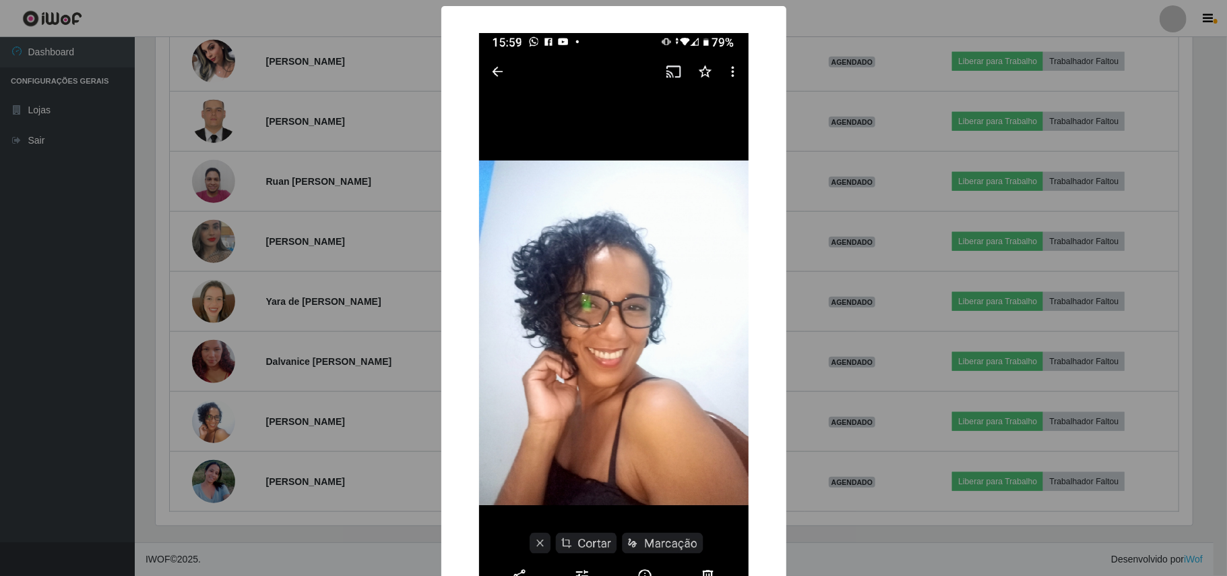
click at [199, 437] on div "× OK Cancel" at bounding box center [613, 288] width 1227 height 576
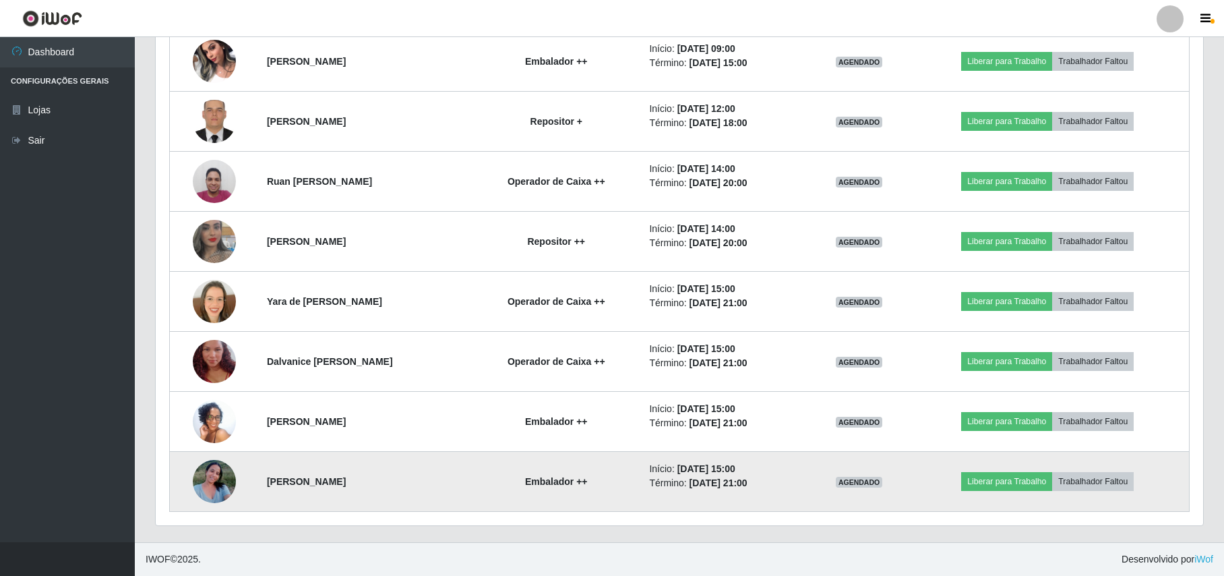
click at [205, 504] on td at bounding box center [214, 482] width 89 height 60
click at [208, 483] on img at bounding box center [214, 480] width 43 height 57
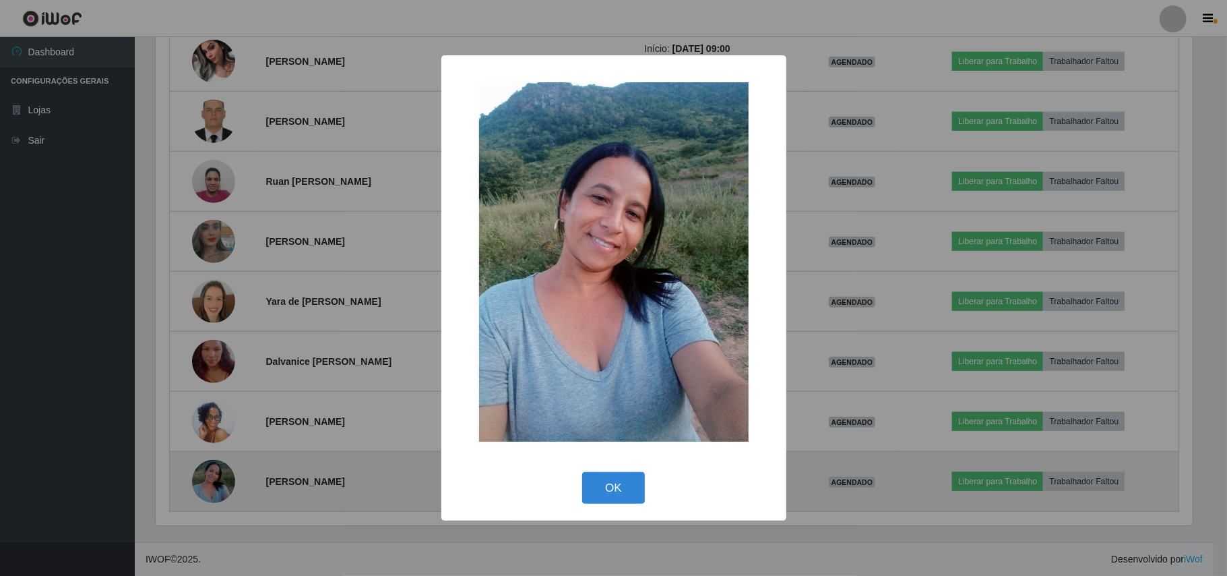
click at [208, 483] on div "× OK Cancel" at bounding box center [613, 288] width 1227 height 576
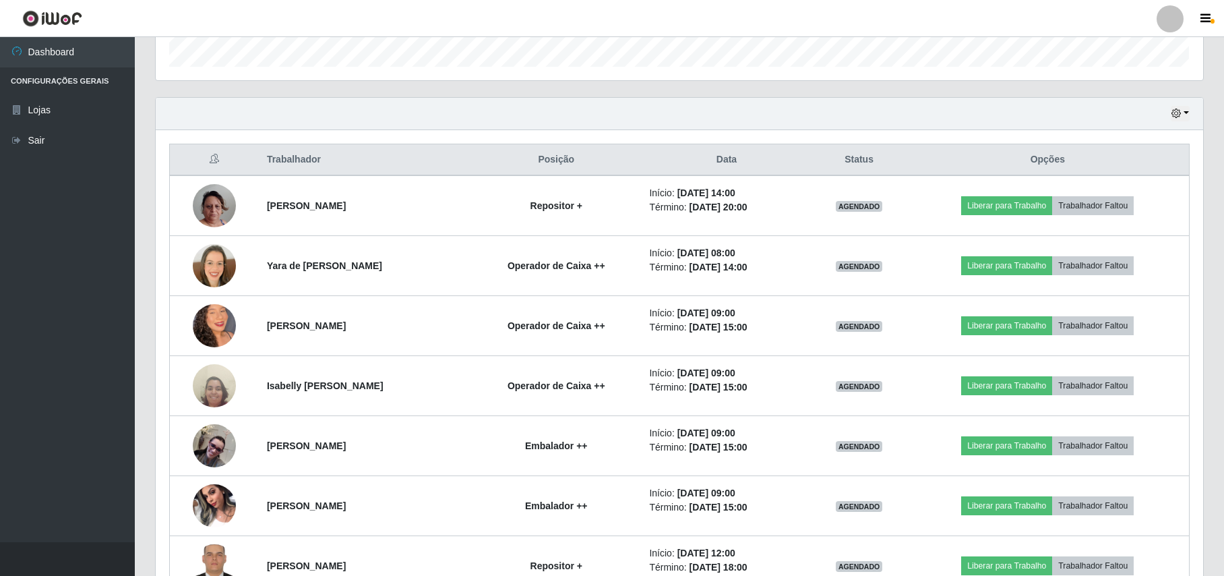
click at [1173, 105] on div "Hoje 1 dia 3 dias 1 Semana Não encerrados" at bounding box center [679, 114] width 1047 height 32
click at [1174, 111] on div "Hoje 1 dia 3 dias 1 Semana Não encerrados" at bounding box center [679, 114] width 1047 height 32
click at [1175, 120] on button "button" at bounding box center [1180, 113] width 19 height 15
click at [1128, 142] on button "Hoje" at bounding box center [1136, 137] width 106 height 28
